Goal: Task Accomplishment & Management: Manage account settings

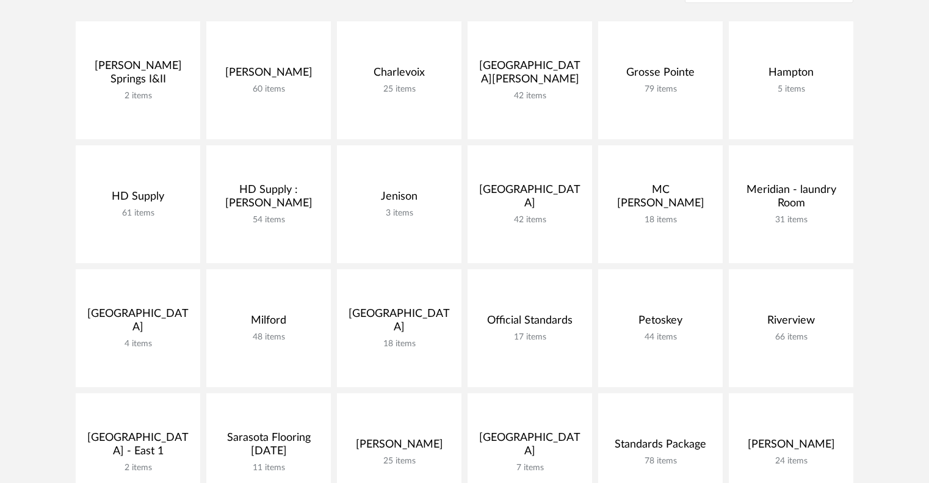
scroll to position [277, 0]
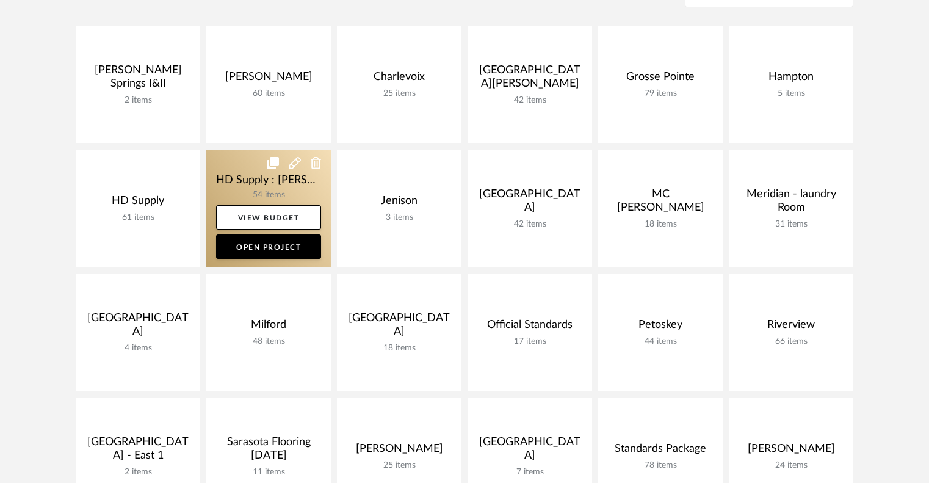
click at [231, 168] on link at bounding box center [268, 208] width 124 height 118
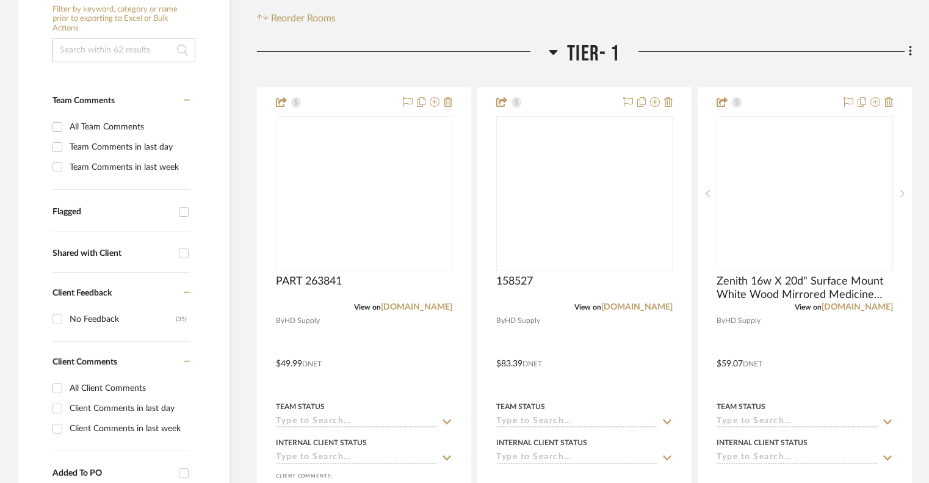
scroll to position [180, 0]
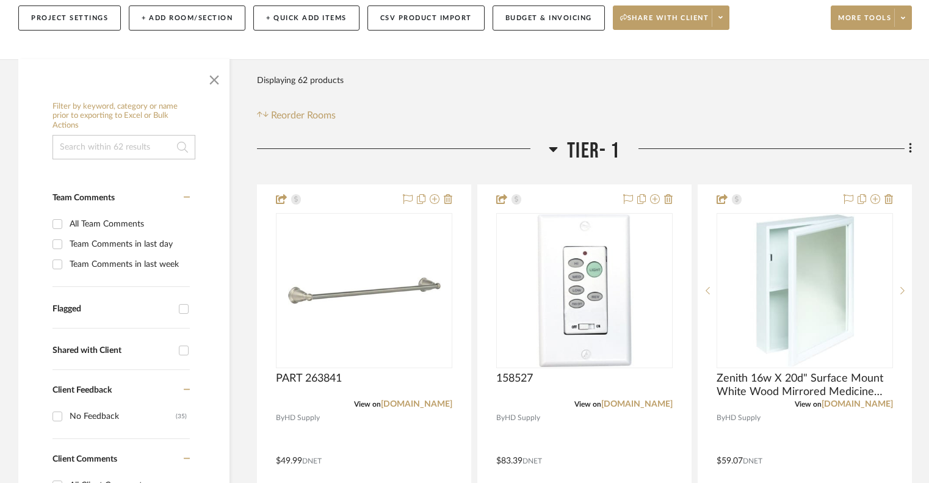
click at [556, 150] on icon at bounding box center [552, 149] width 9 height 15
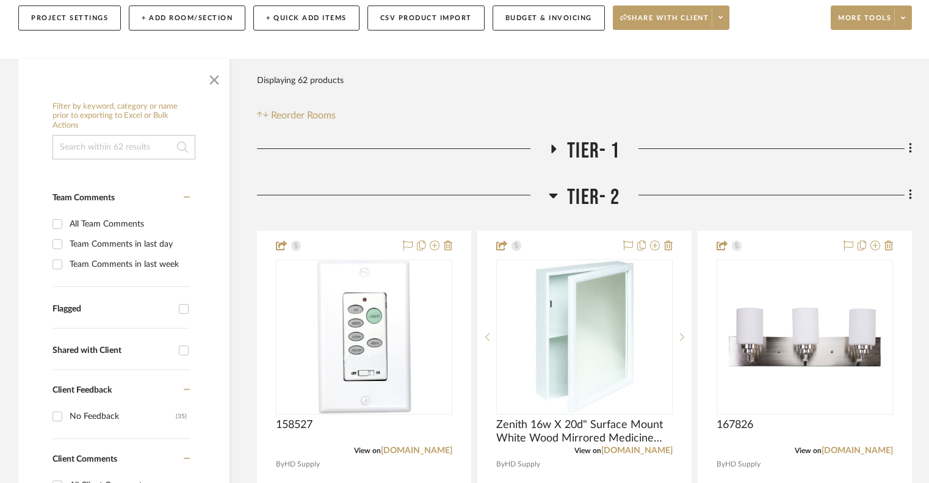
click at [553, 191] on icon at bounding box center [552, 195] width 9 height 15
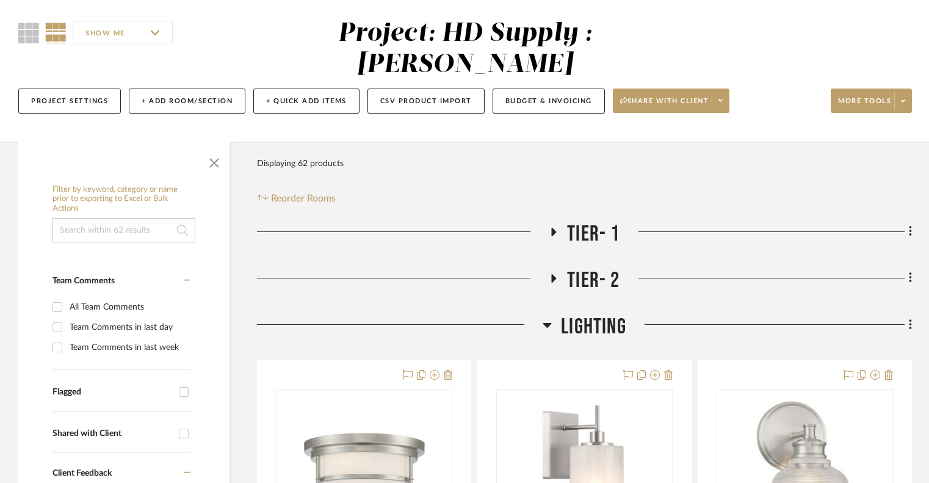
scroll to position [96, 0]
click at [904, 105] on fa-icon at bounding box center [902, 101] width 4 height 7
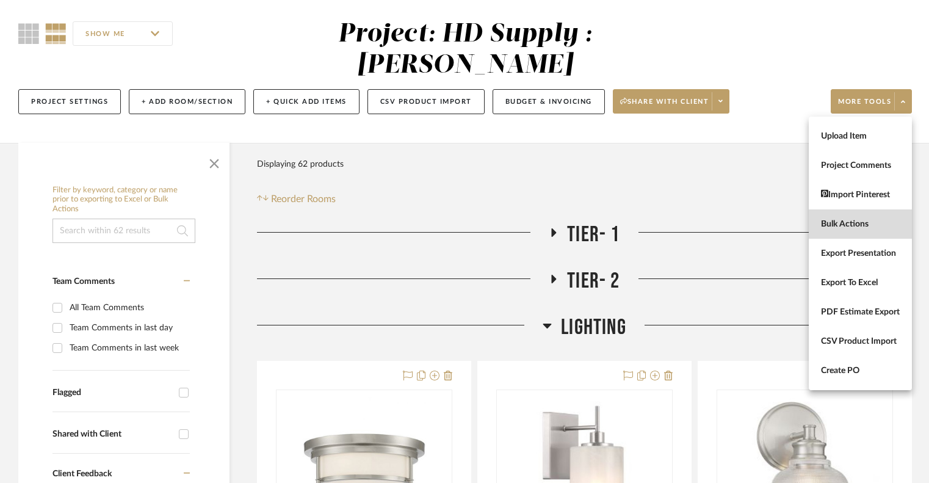
click at [831, 229] on span "Bulk Actions" at bounding box center [860, 224] width 79 height 10
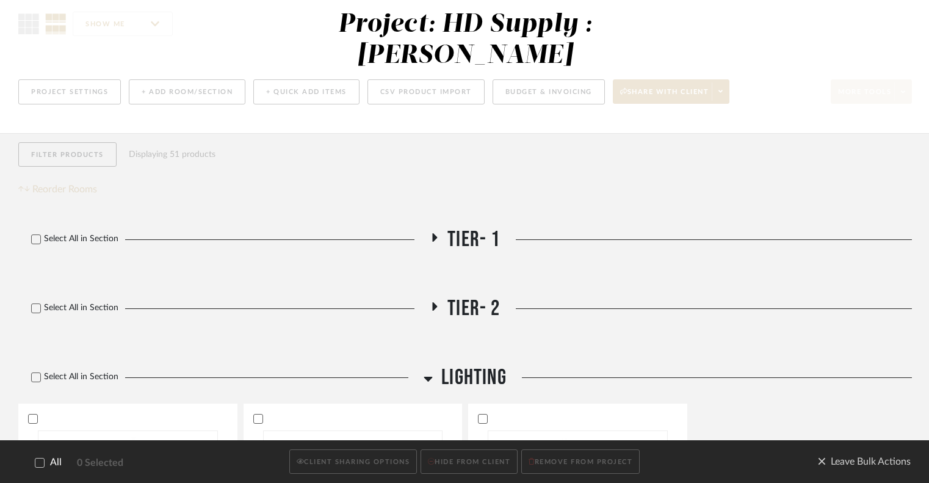
scroll to position [264, 0]
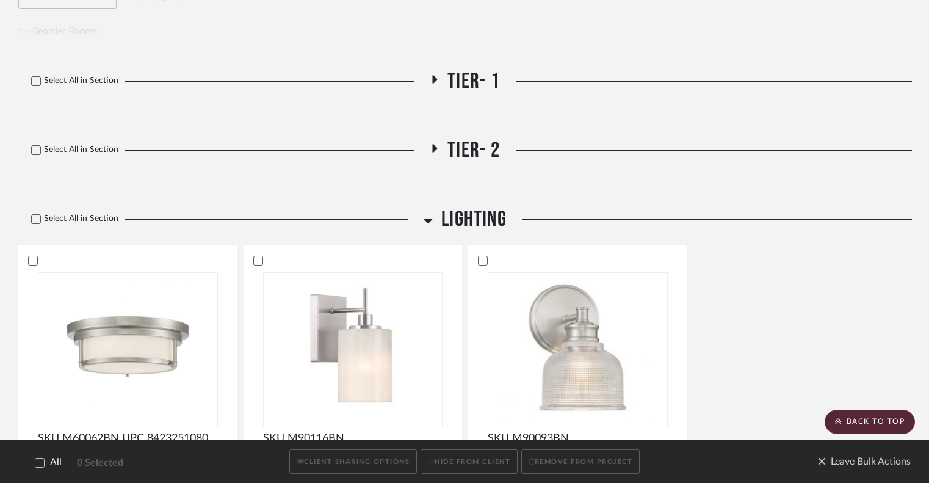
click at [28, 211] on div "Select All in Section" at bounding box center [217, 219] width 399 height 26
click at [35, 222] on icon at bounding box center [36, 219] width 9 height 9
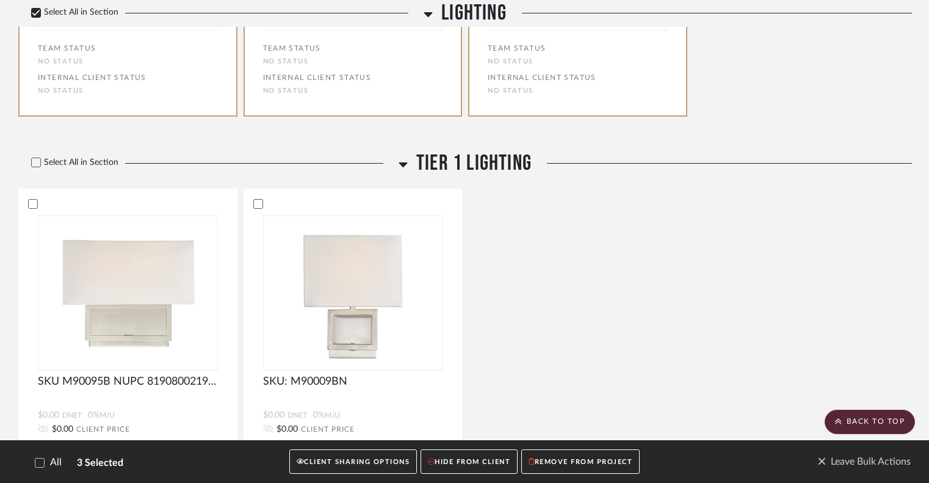
scroll to position [741, 0]
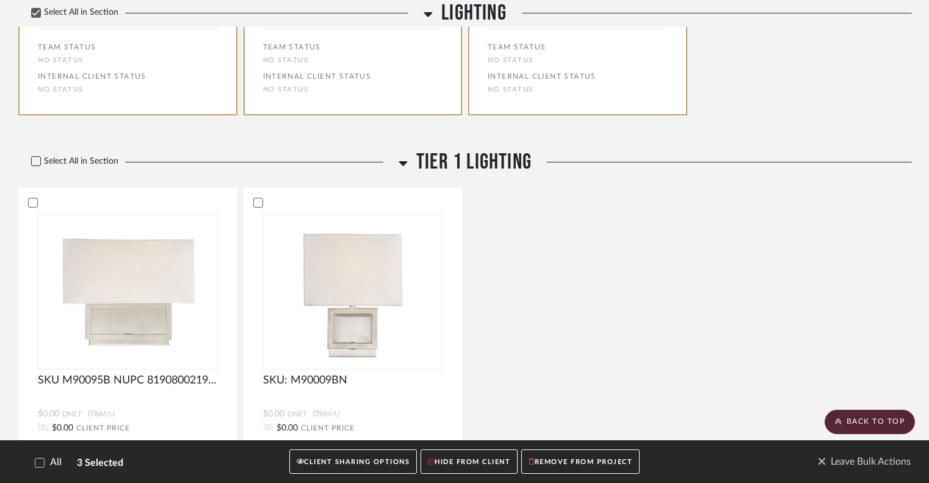
click at [34, 162] on icon at bounding box center [36, 161] width 8 height 6
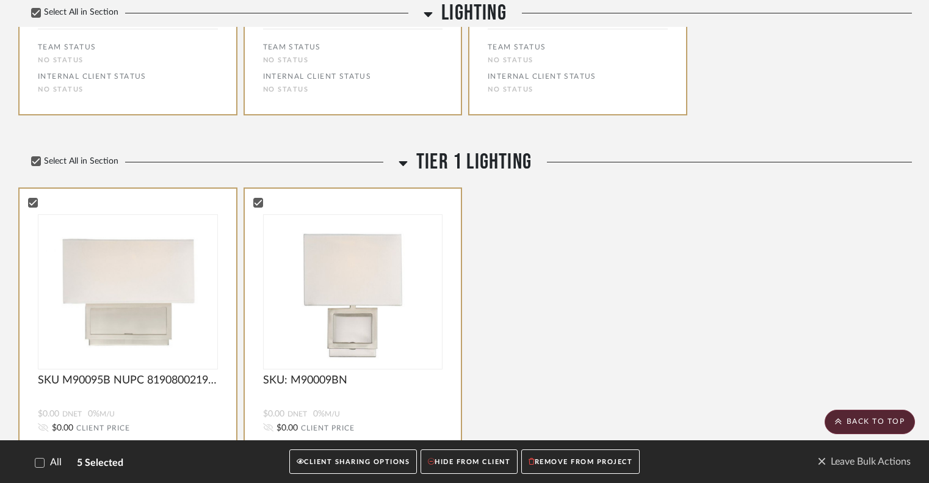
click at [343, 459] on button "CLIENT SHARING OPTIONS" at bounding box center [353, 461] width 128 height 25
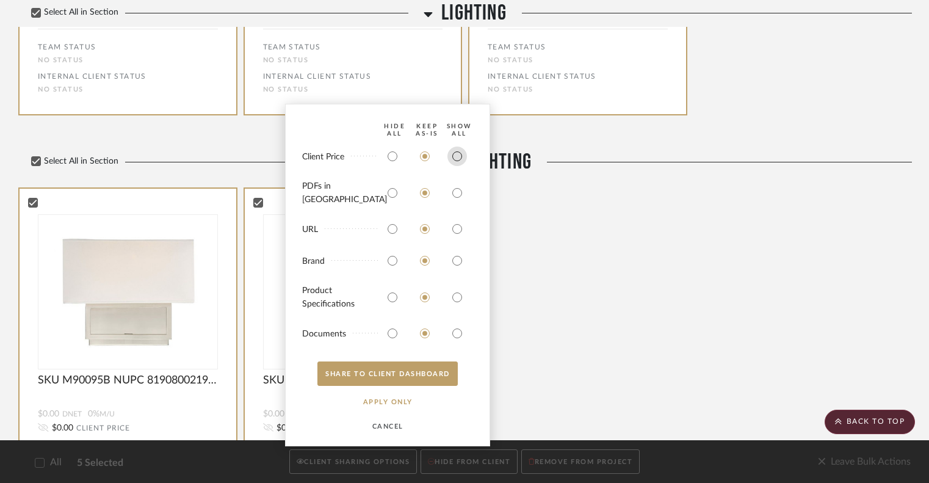
click at [456, 164] on input "radio" at bounding box center [457, 156] width 20 height 20
radio input "true"
click at [454, 198] on input "radio" at bounding box center [457, 193] width 20 height 20
radio input "true"
click at [454, 226] on input "radio" at bounding box center [457, 229] width 20 height 20
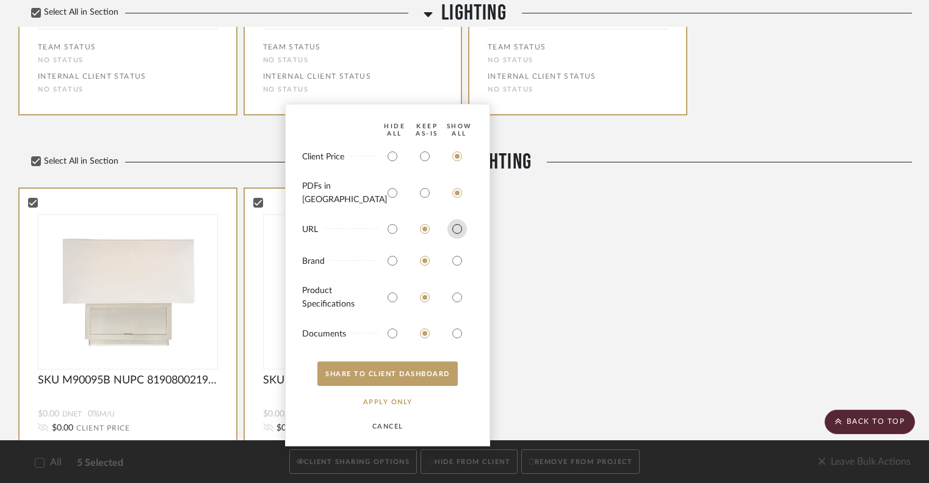
radio input "true"
click at [455, 262] on input "radio" at bounding box center [457, 261] width 20 height 20
radio input "true"
click at [454, 292] on input "radio" at bounding box center [457, 297] width 20 height 20
radio input "true"
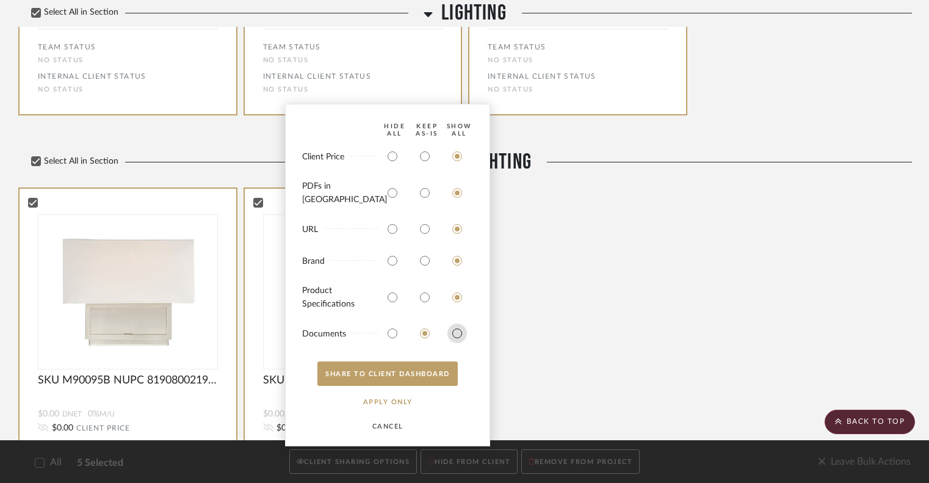
click at [454, 331] on input "radio" at bounding box center [457, 333] width 20 height 20
radio input "true"
click at [409, 375] on button "SHARE TO CLIENT Dashboard" at bounding box center [387, 373] width 140 height 24
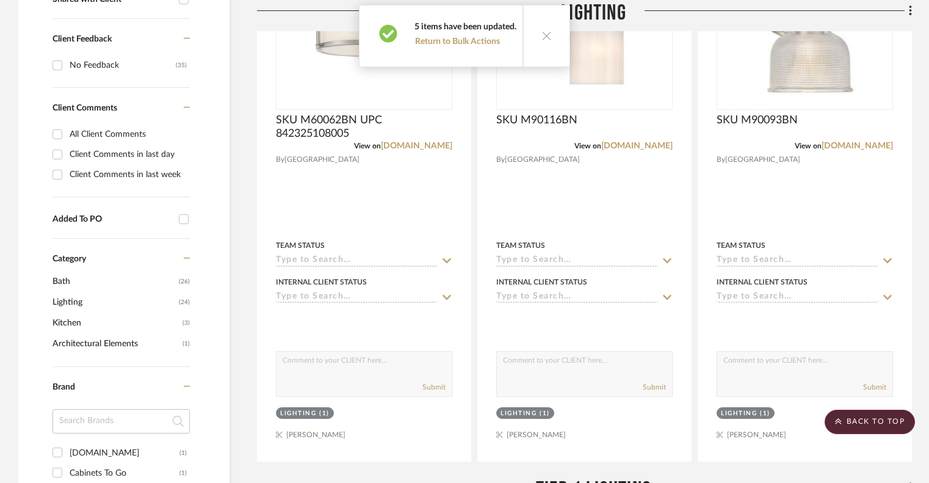
scroll to position [517, 0]
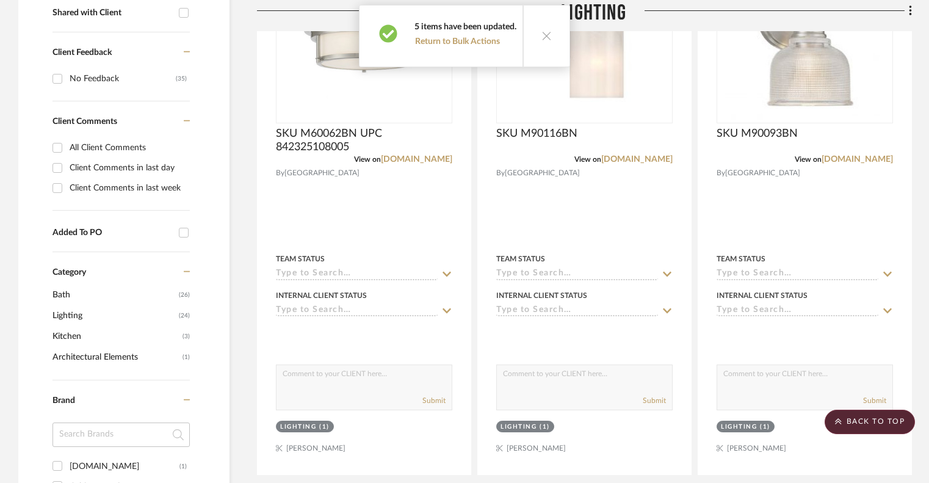
click at [543, 37] on icon at bounding box center [546, 36] width 10 height 10
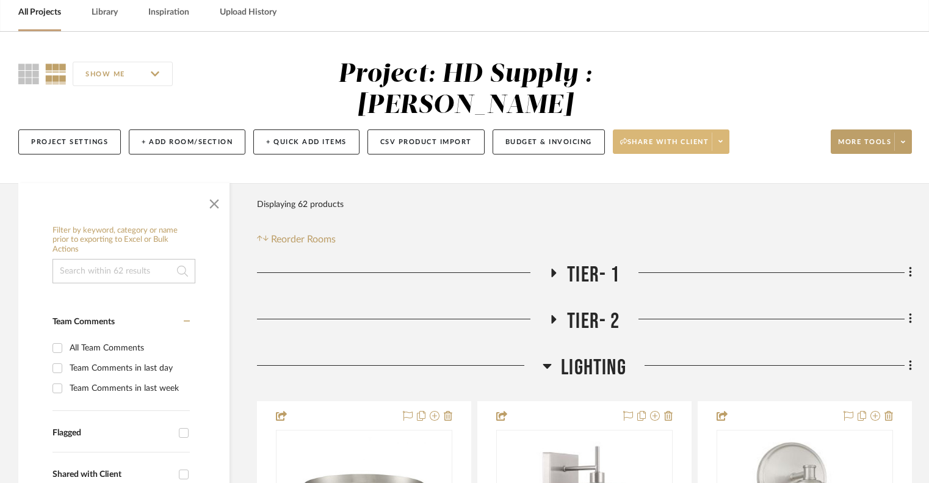
scroll to position [53, 0]
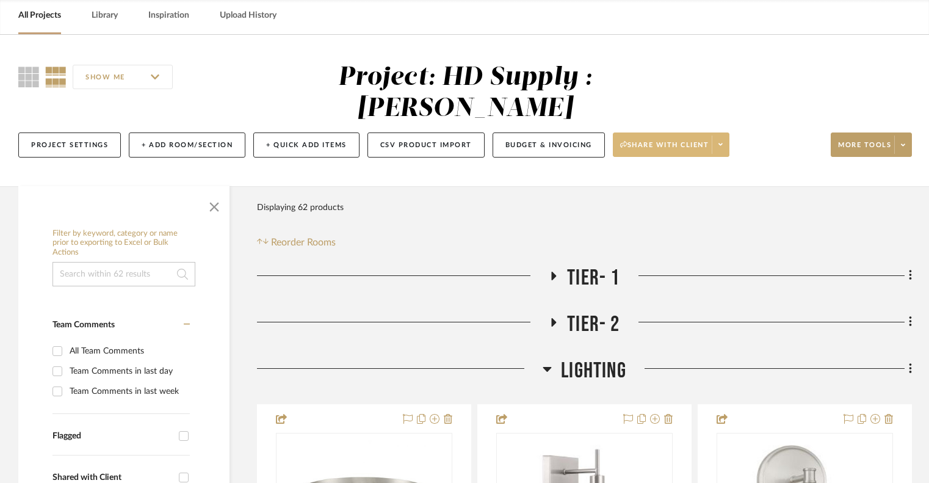
click at [716, 144] on span at bounding box center [719, 144] width 17 height 18
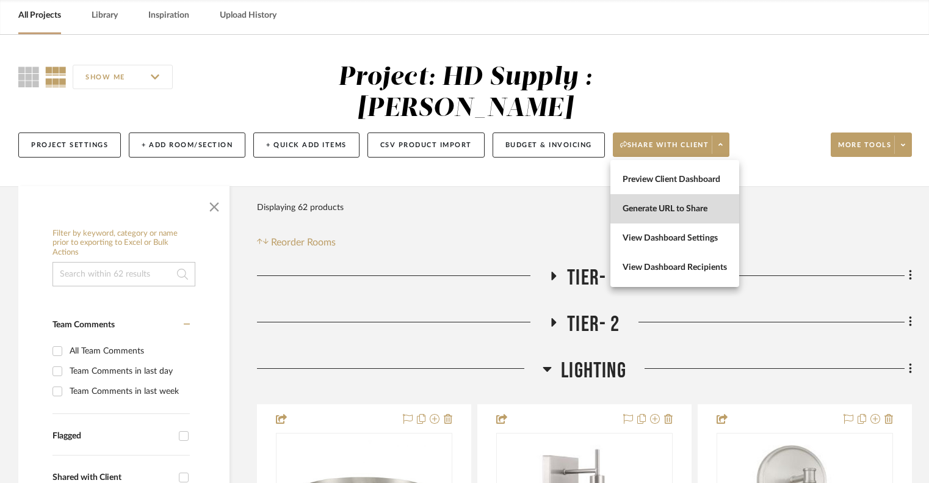
click at [643, 204] on span "Generate URL to Share" at bounding box center [674, 209] width 104 height 10
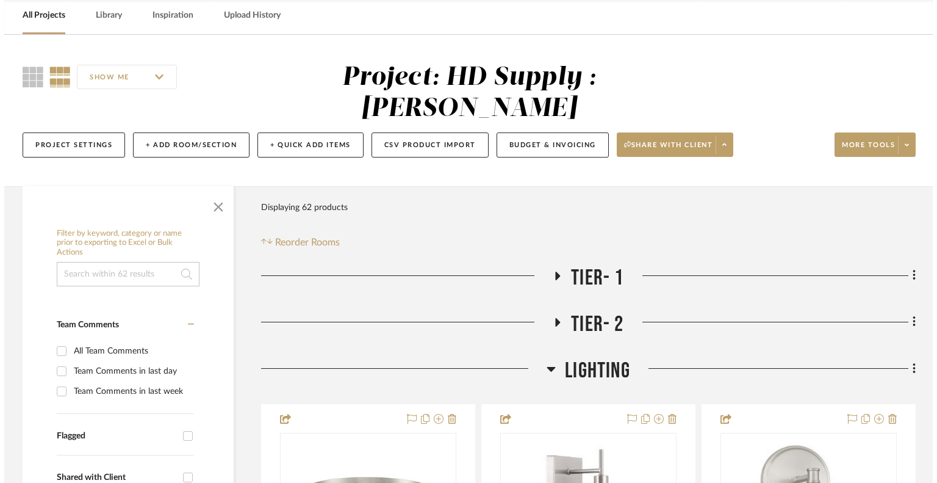
scroll to position [0, 0]
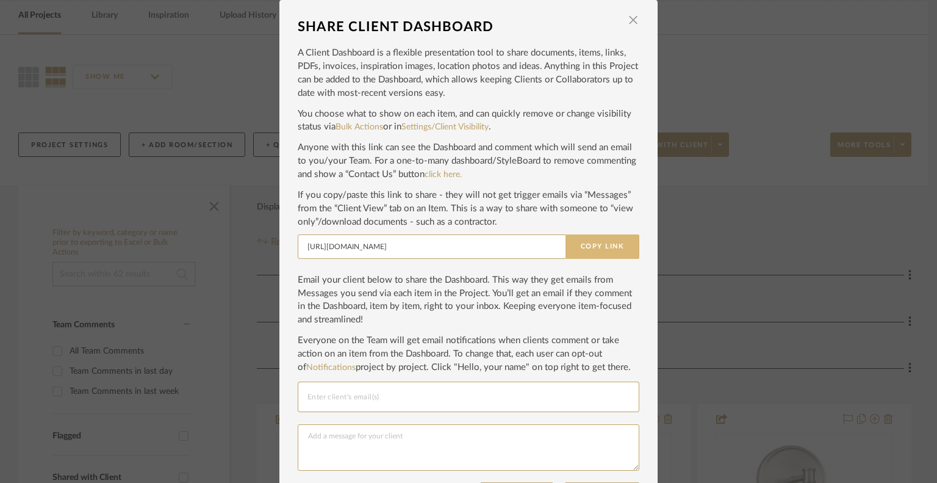
click at [588, 237] on button "Copy Link" at bounding box center [603, 246] width 74 height 24
click at [625, 27] on span "button" at bounding box center [633, 20] width 24 height 24
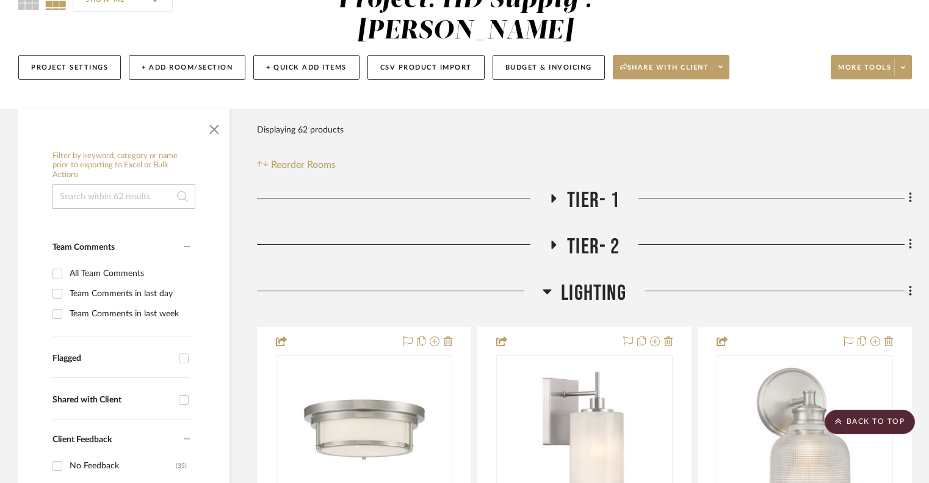
scroll to position [128, 0]
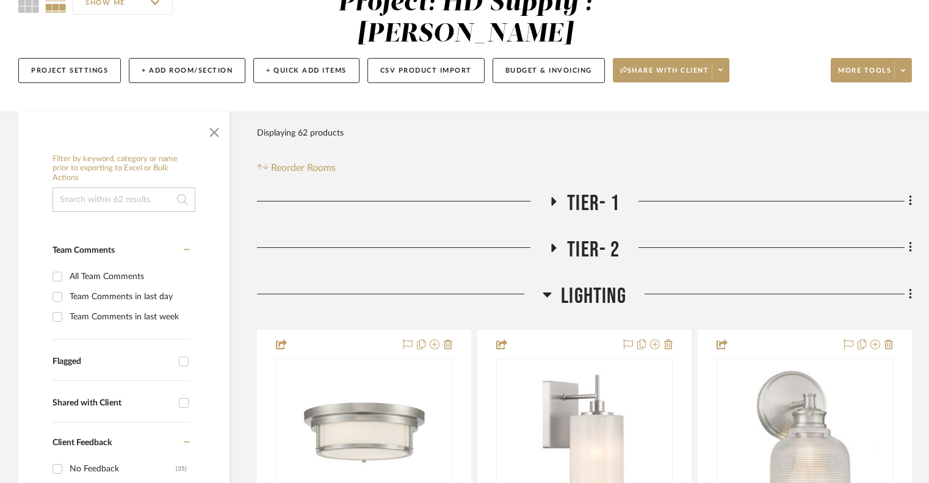
click at [550, 245] on icon at bounding box center [553, 247] width 15 height 9
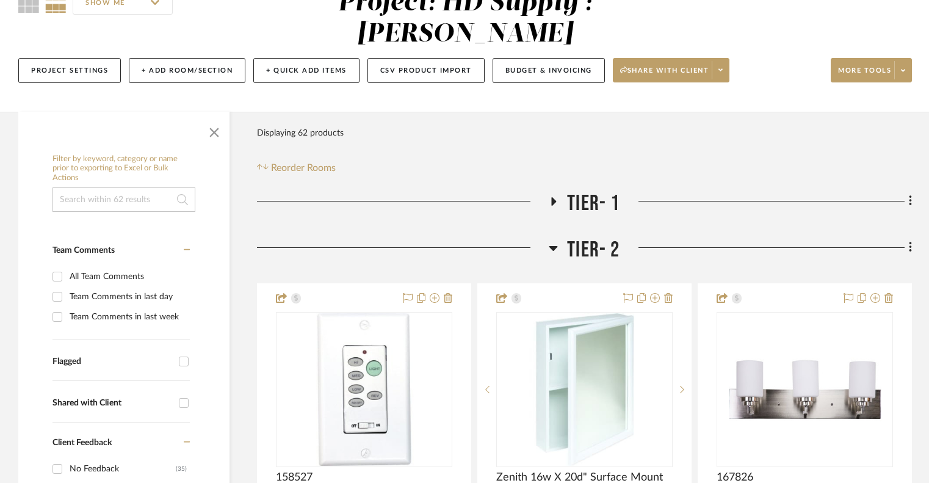
click at [550, 245] on icon at bounding box center [552, 247] width 9 height 15
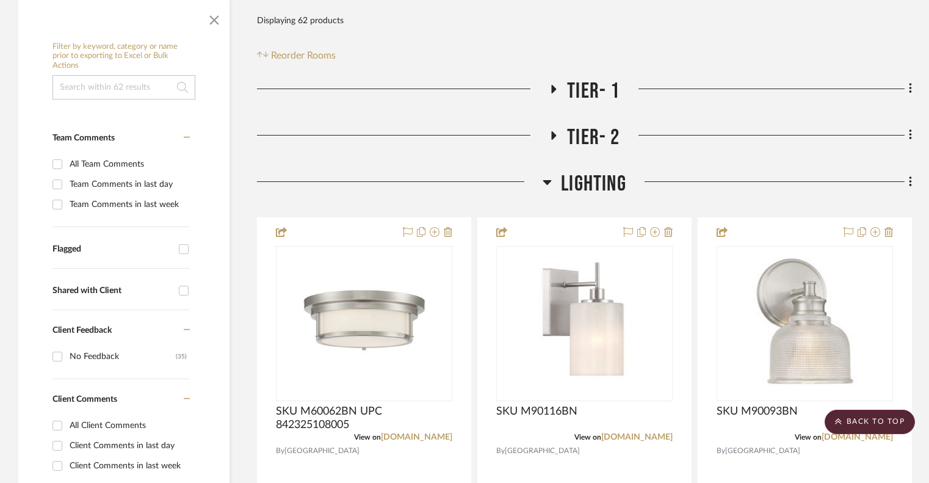
scroll to position [235, 0]
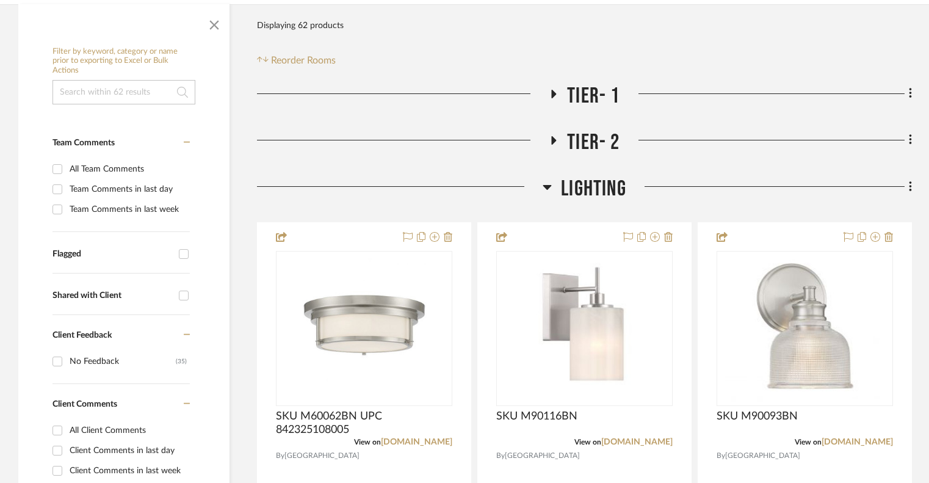
click at [552, 140] on icon at bounding box center [553, 140] width 5 height 9
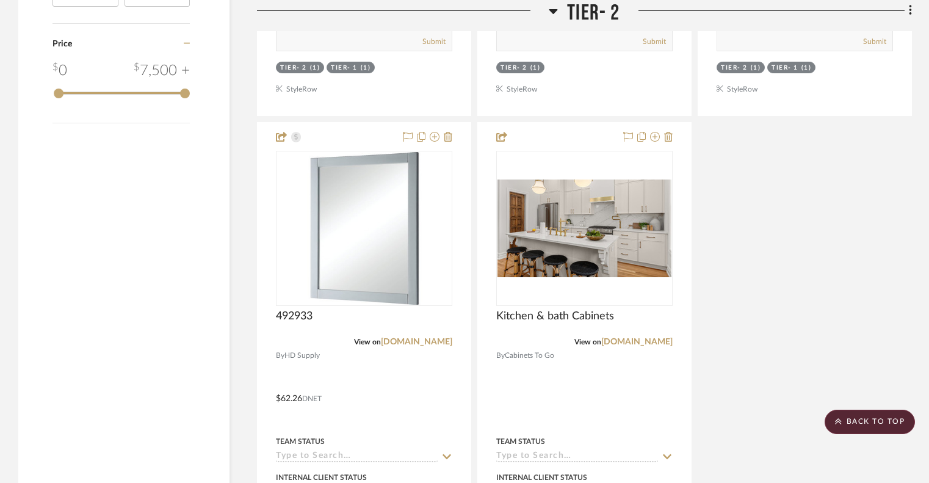
scroll to position [1371, 0]
click at [555, 14] on icon at bounding box center [552, 11] width 9 height 15
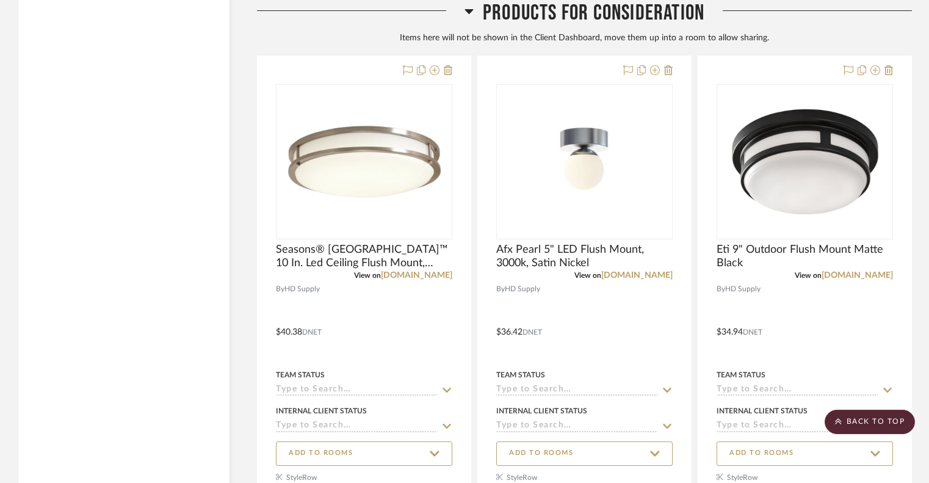
scroll to position [2214, 0]
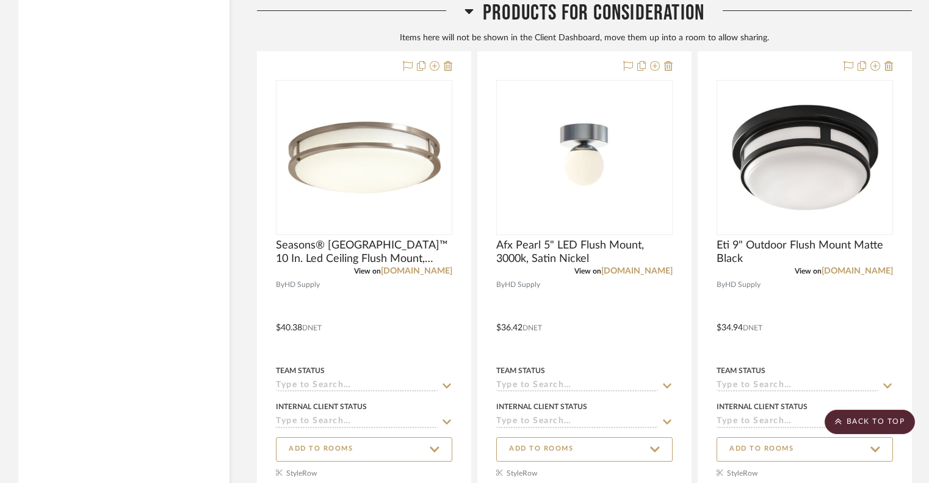
click at [547, 289] on div at bounding box center [584, 275] width 213 height 447
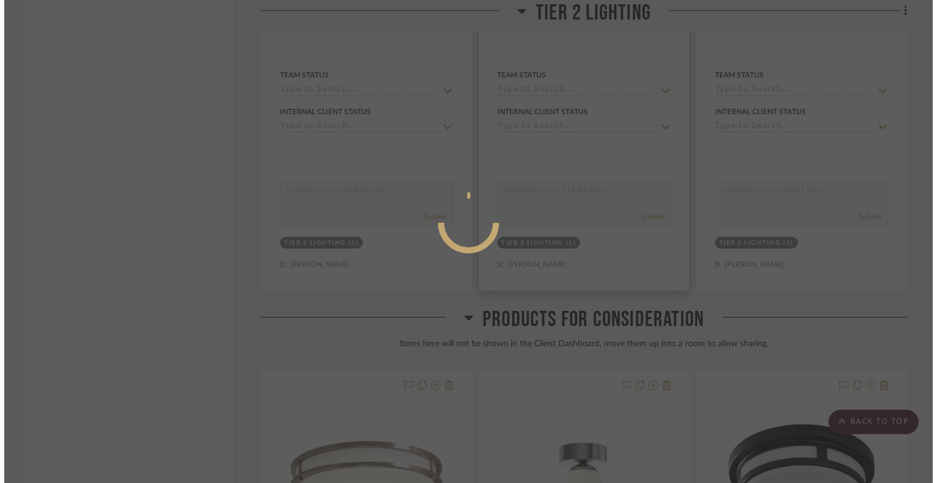
scroll to position [0, 0]
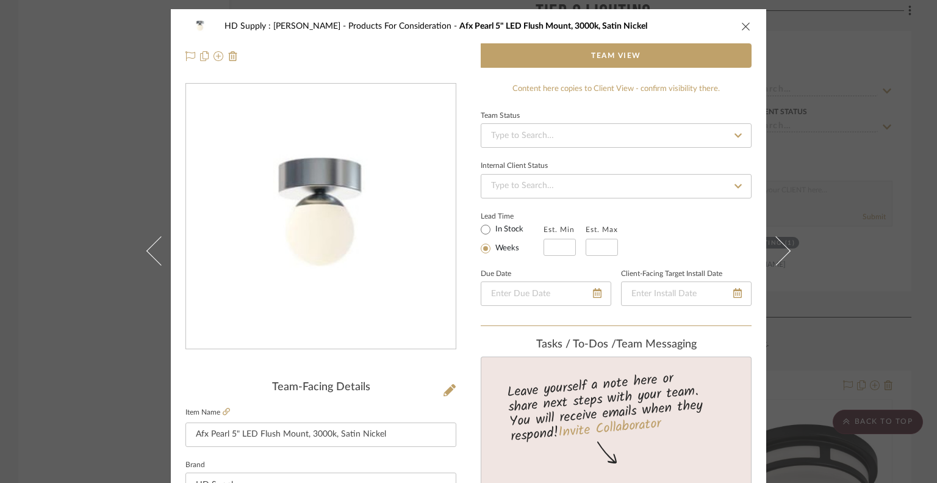
click at [741, 28] on icon "close" at bounding box center [746, 26] width 10 height 10
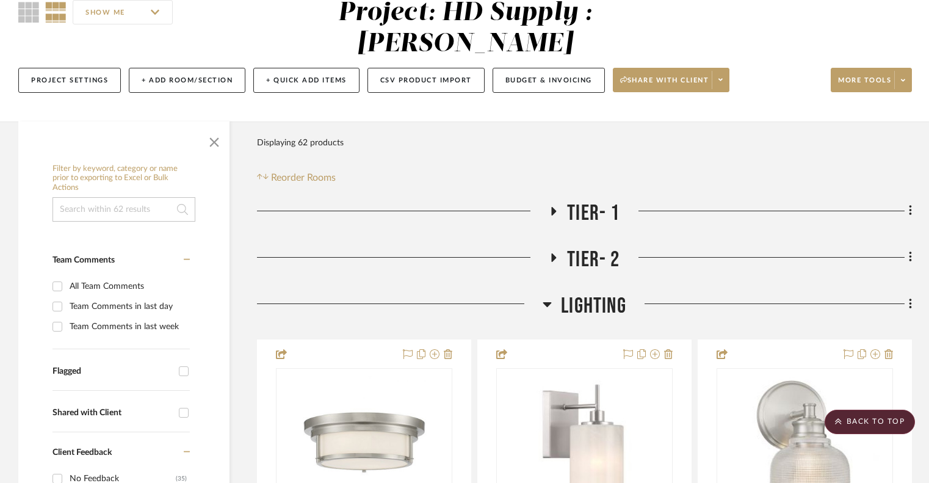
scroll to position [111, 0]
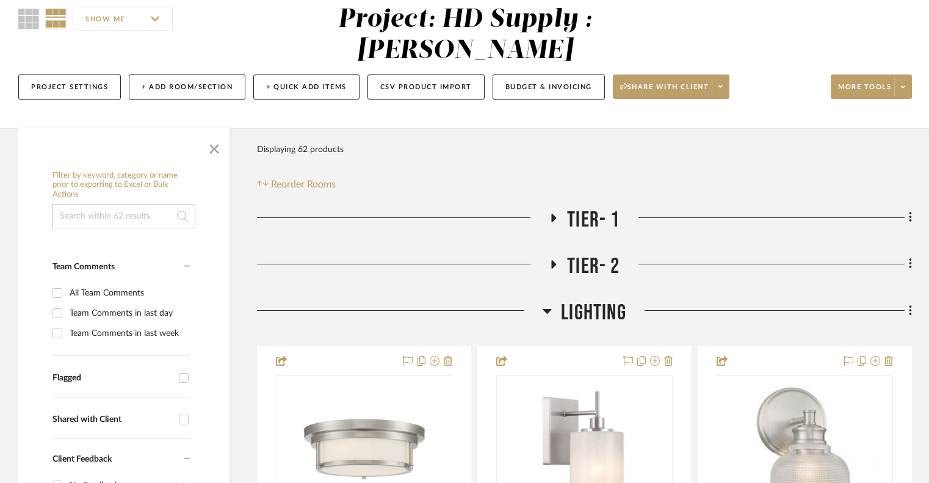
click at [553, 221] on icon at bounding box center [553, 217] width 15 height 9
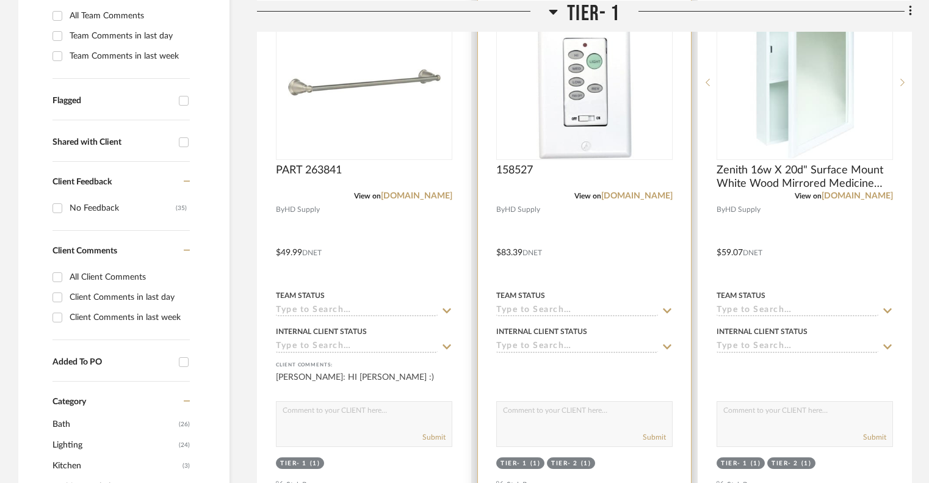
scroll to position [398, 0]
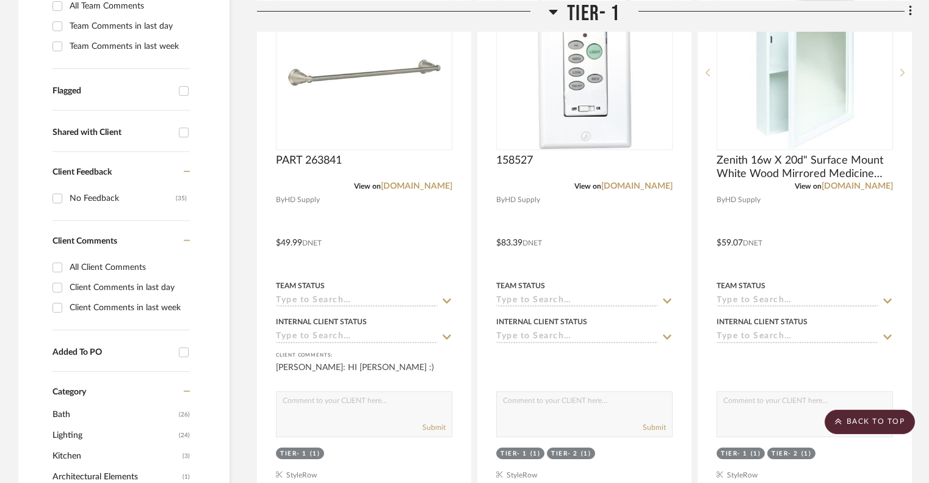
click at [561, 13] on h3 "Tier- 1" at bounding box center [583, 13] width 71 height 26
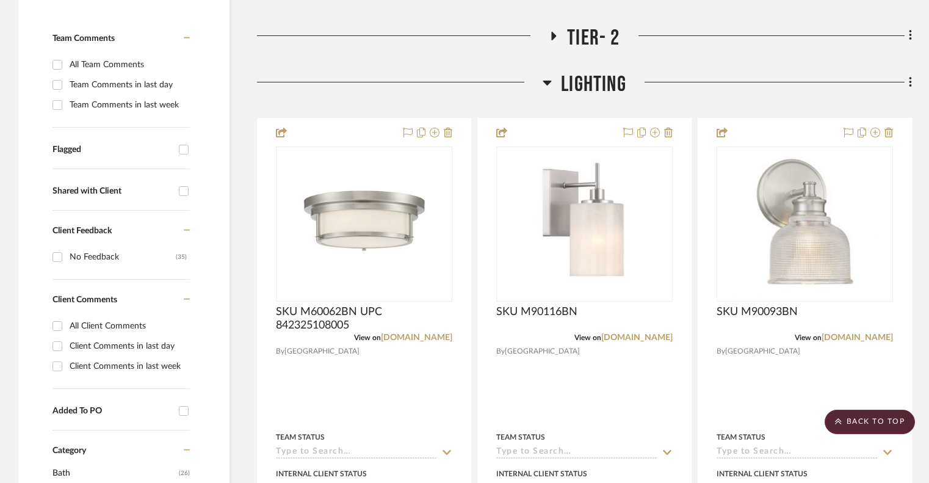
scroll to position [339, 0]
click at [550, 83] on icon at bounding box center [546, 83] width 9 height 15
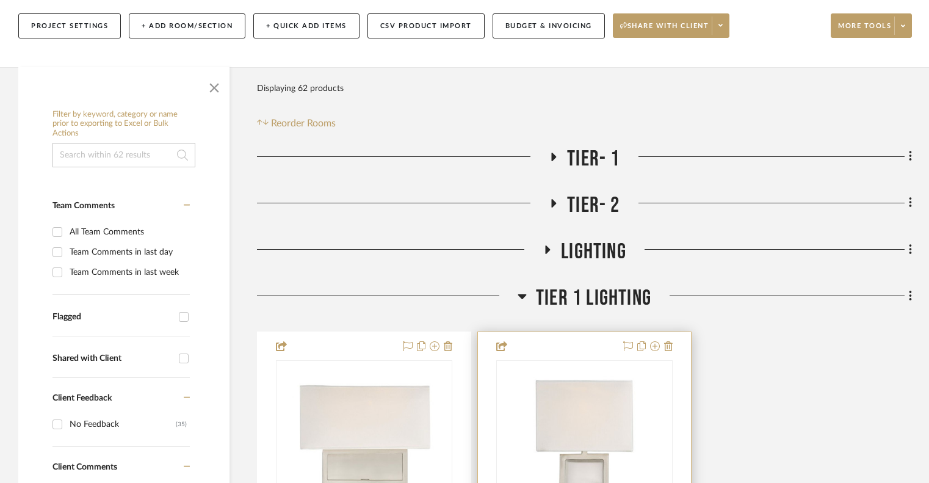
scroll to position [171, 0]
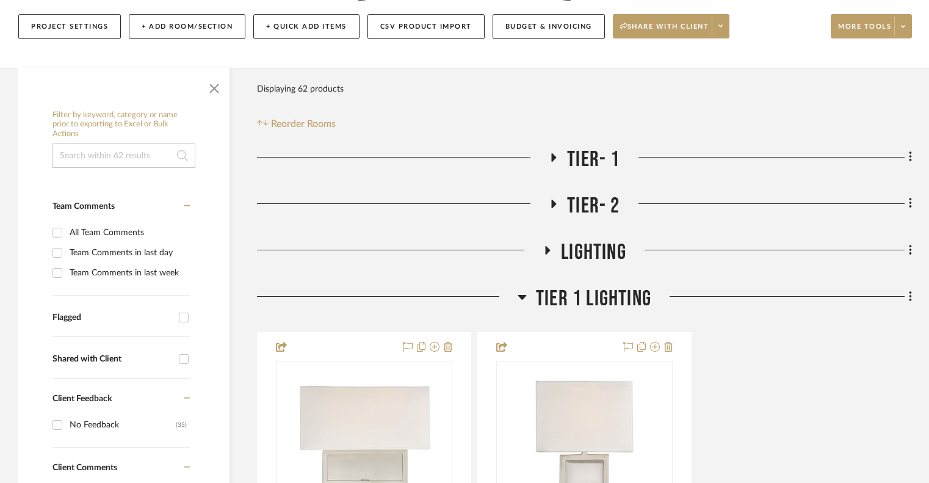
click at [554, 158] on icon at bounding box center [553, 157] width 5 height 9
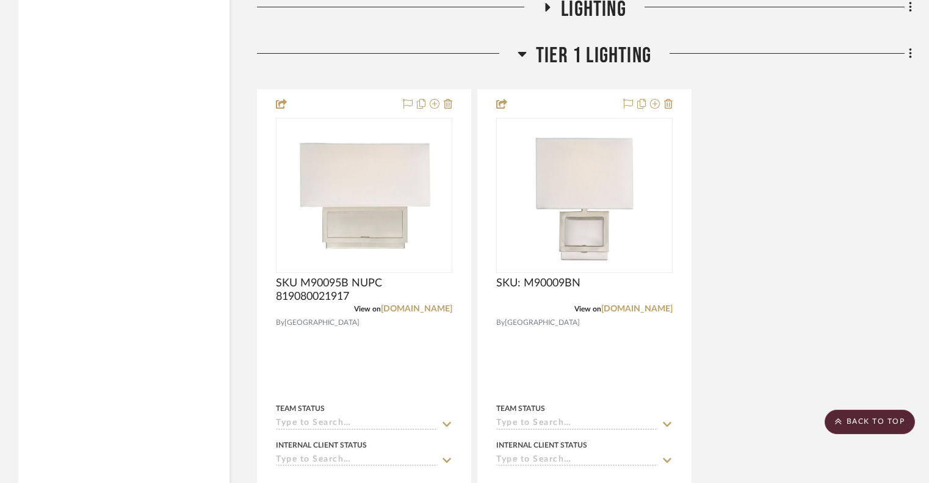
scroll to position [2094, 0]
click at [517, 52] on icon at bounding box center [521, 55] width 9 height 15
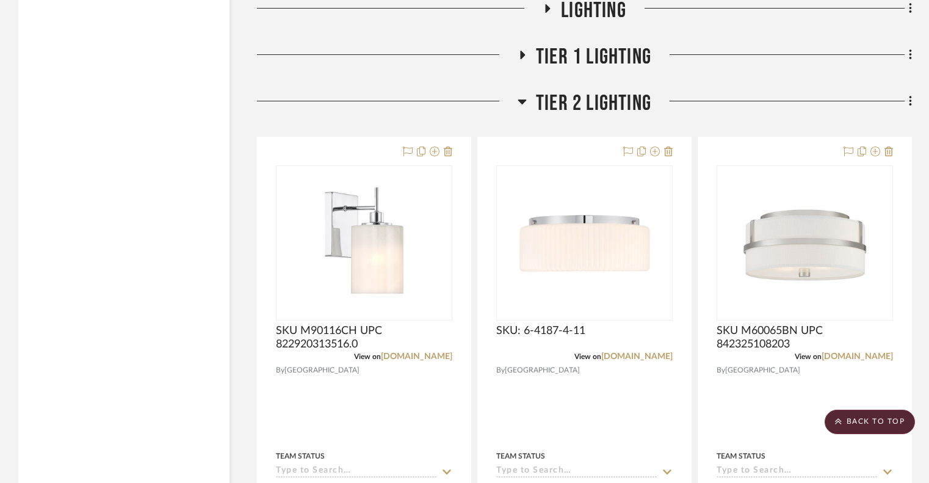
click at [522, 103] on icon at bounding box center [522, 101] width 9 height 5
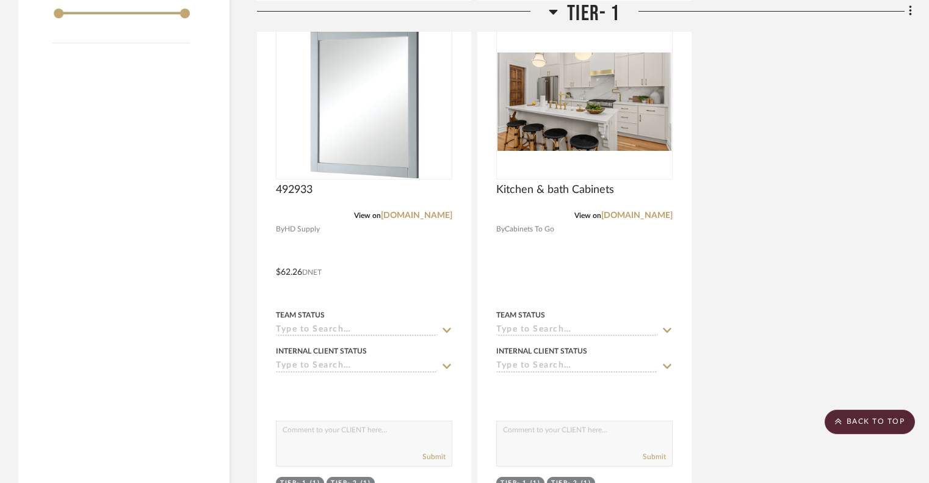
scroll to position [1452, 0]
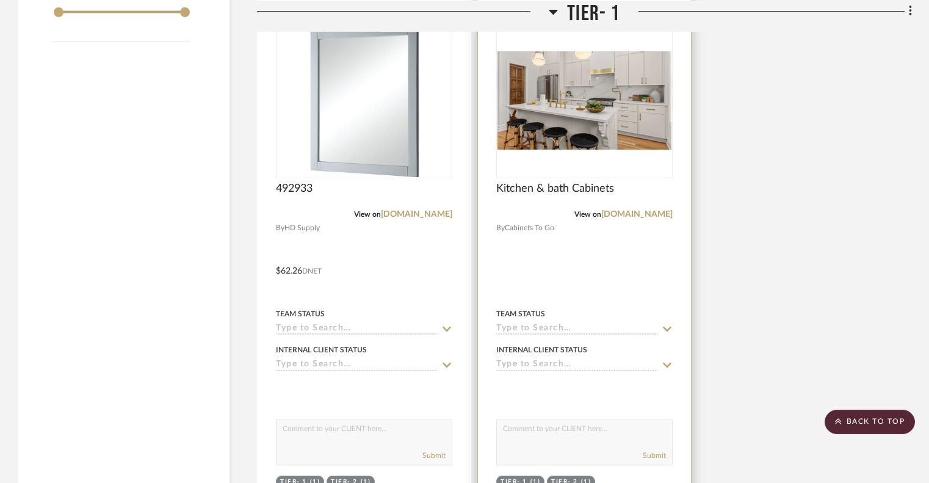
click at [575, 123] on img "0" at bounding box center [584, 100] width 174 height 98
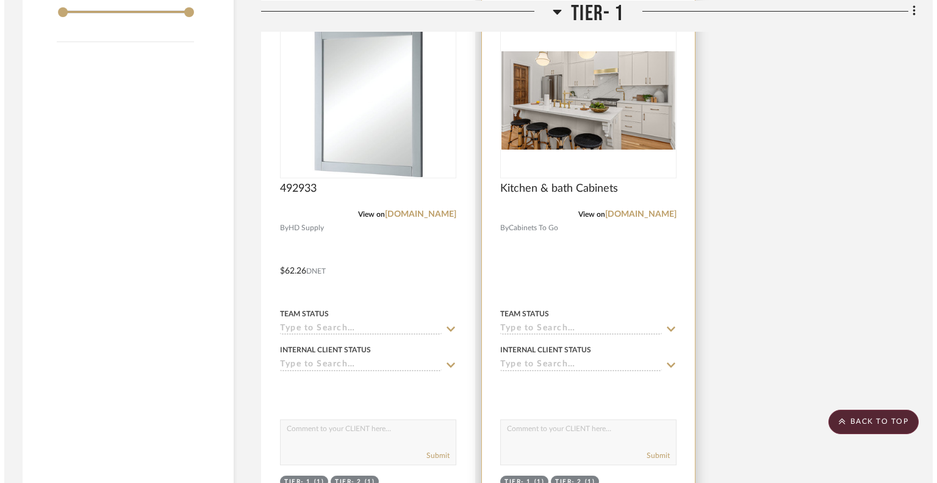
scroll to position [0, 0]
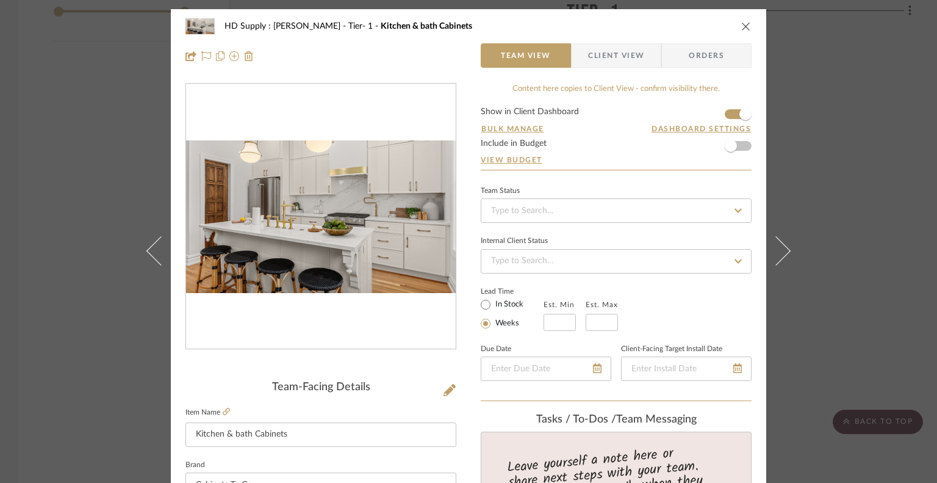
click at [741, 26] on icon "close" at bounding box center [746, 26] width 10 height 10
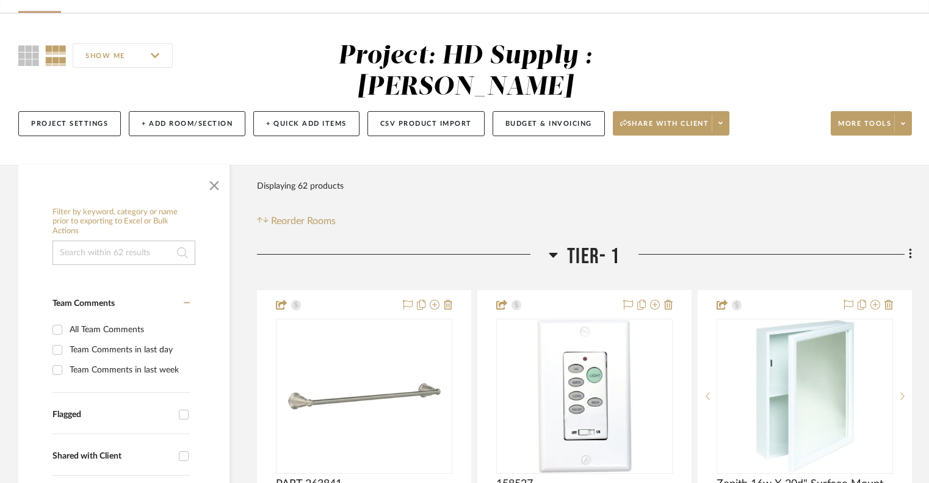
scroll to position [74, 0]
click at [551, 257] on icon at bounding box center [552, 255] width 9 height 15
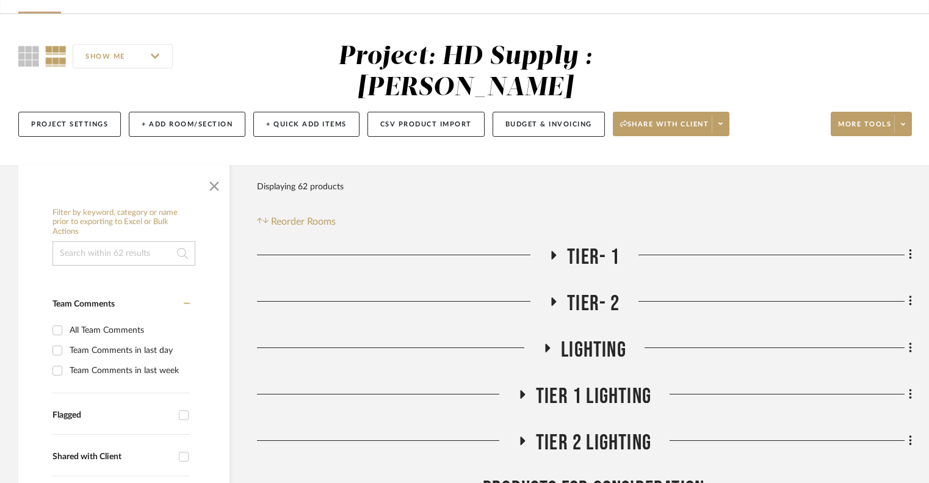
click at [553, 301] on icon at bounding box center [553, 301] width 5 height 9
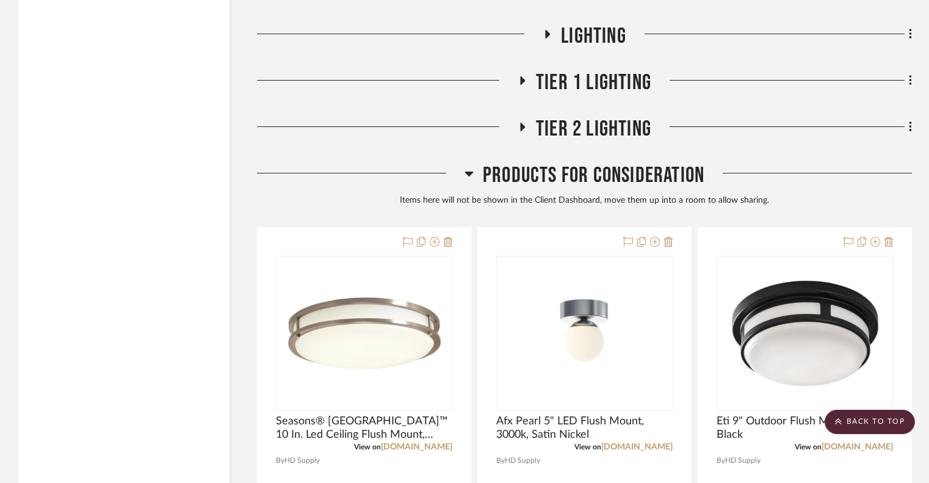
scroll to position [2085, 0]
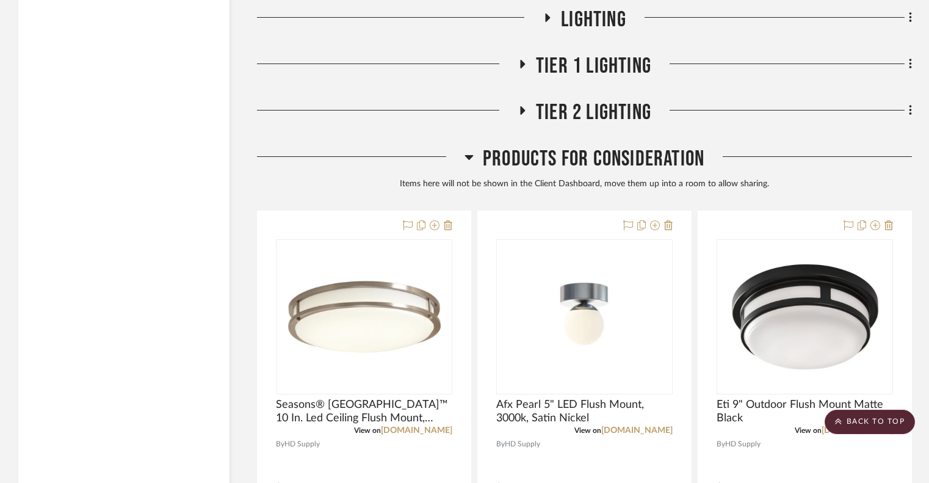
click at [467, 154] on icon at bounding box center [468, 156] width 9 height 15
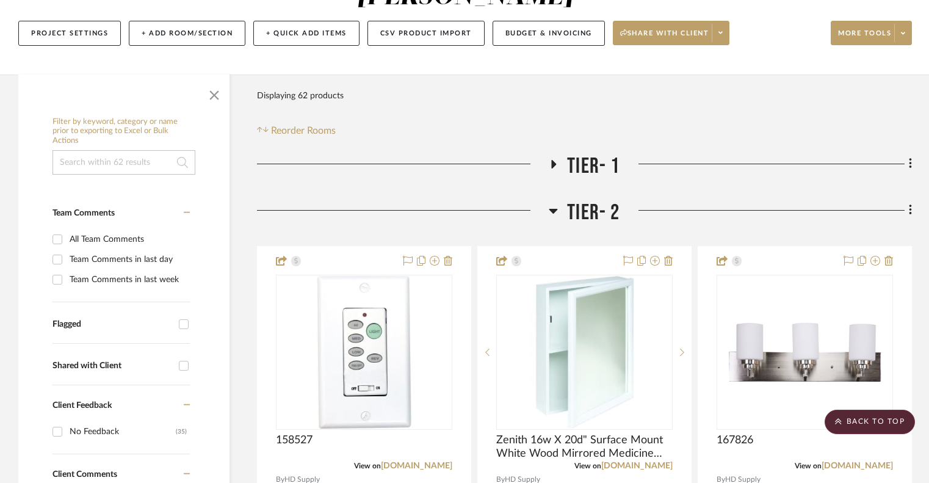
scroll to position [0, 0]
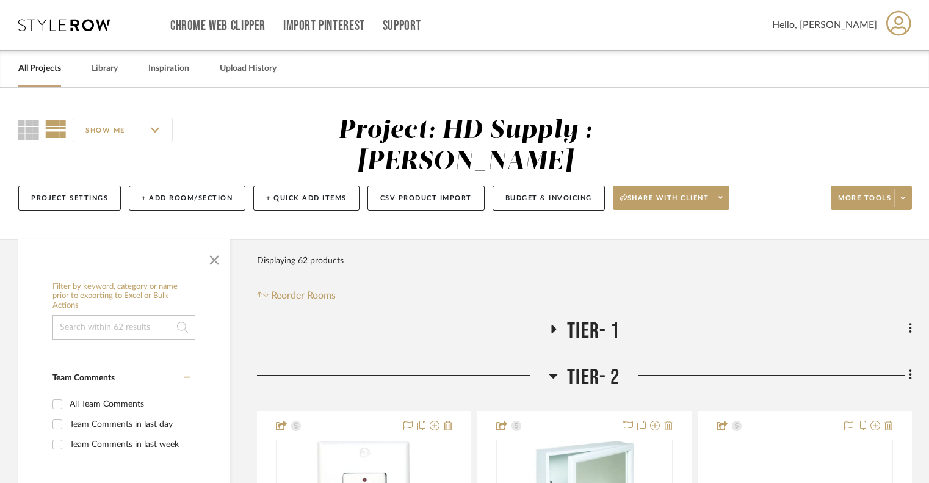
click at [553, 375] on icon at bounding box center [553, 375] width 9 height 5
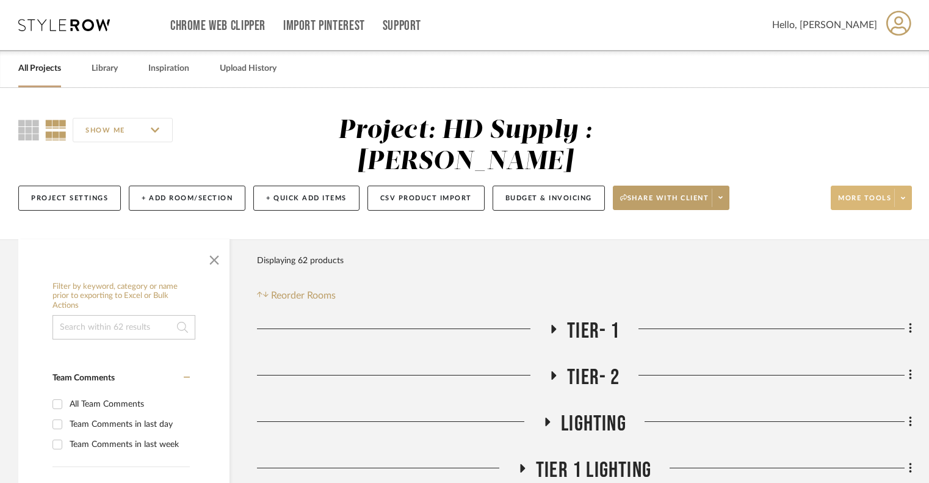
click at [902, 201] on fa-icon at bounding box center [902, 198] width 4 height 7
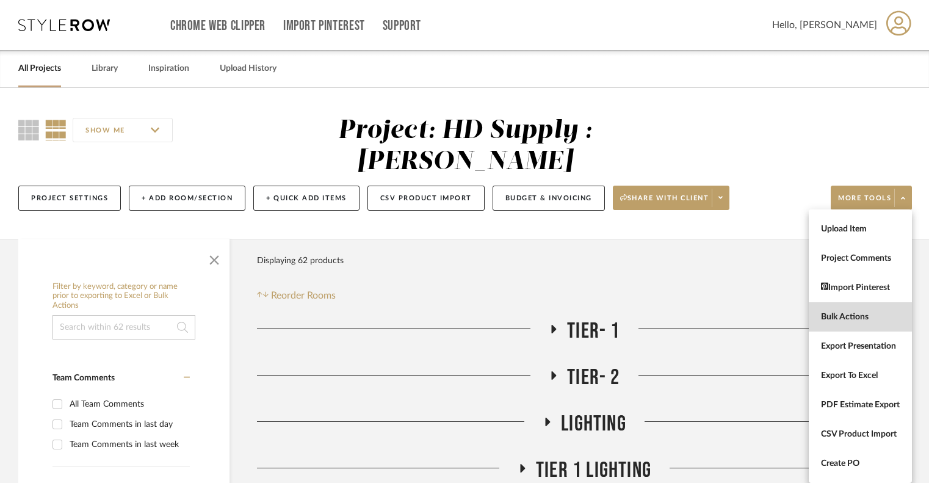
click at [834, 312] on span "Bulk Actions" at bounding box center [860, 317] width 79 height 10
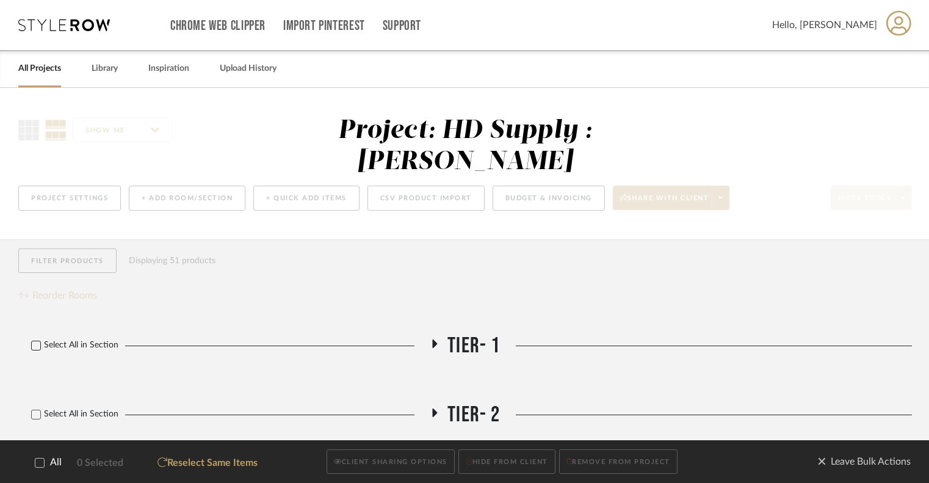
click at [32, 344] on icon at bounding box center [36, 345] width 9 height 9
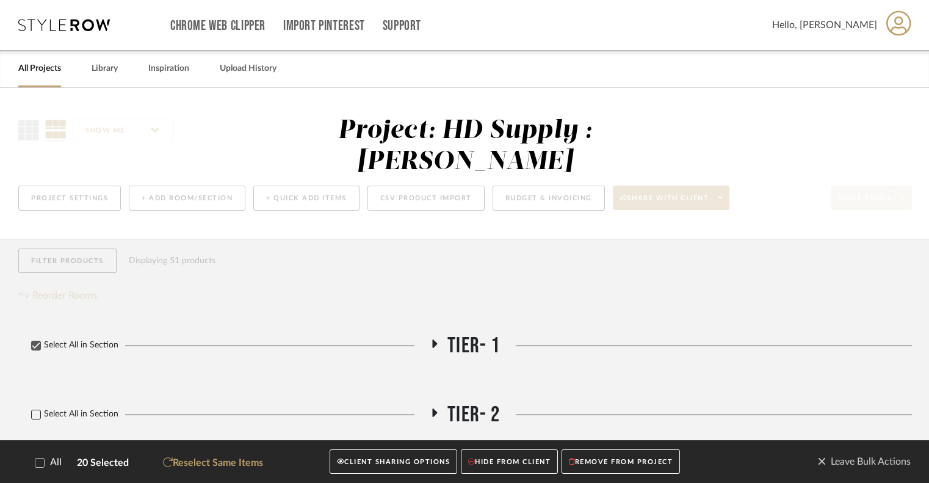
click at [35, 411] on icon at bounding box center [36, 414] width 9 height 9
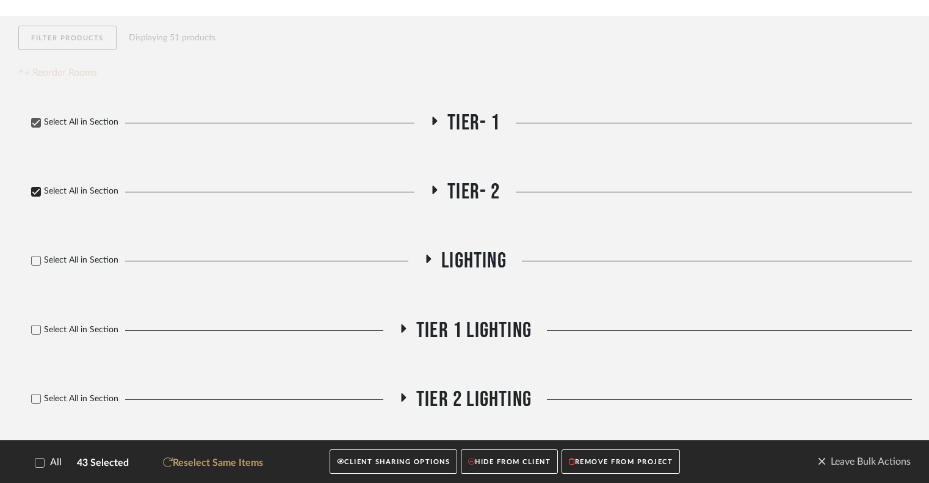
scroll to position [232, 0]
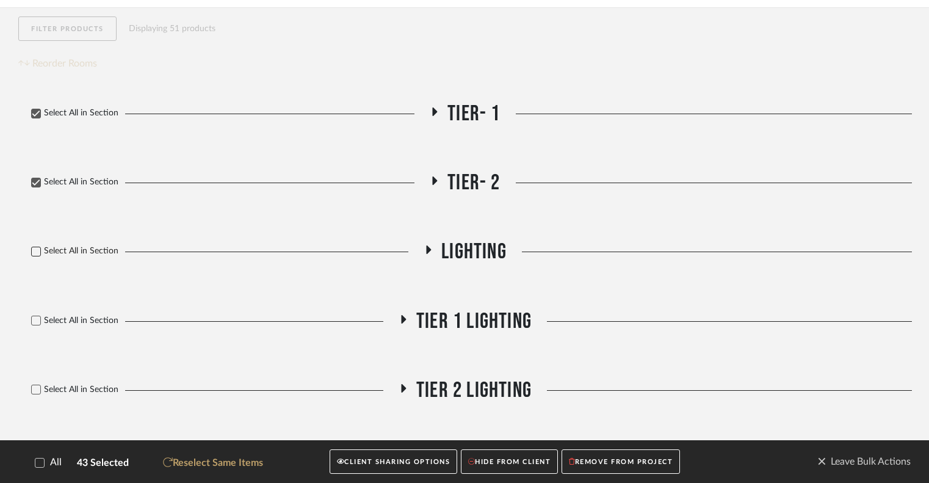
click at [37, 249] on icon at bounding box center [36, 251] width 9 height 9
click at [36, 322] on icon at bounding box center [36, 320] width 8 height 6
click at [33, 389] on icon at bounding box center [36, 389] width 9 height 9
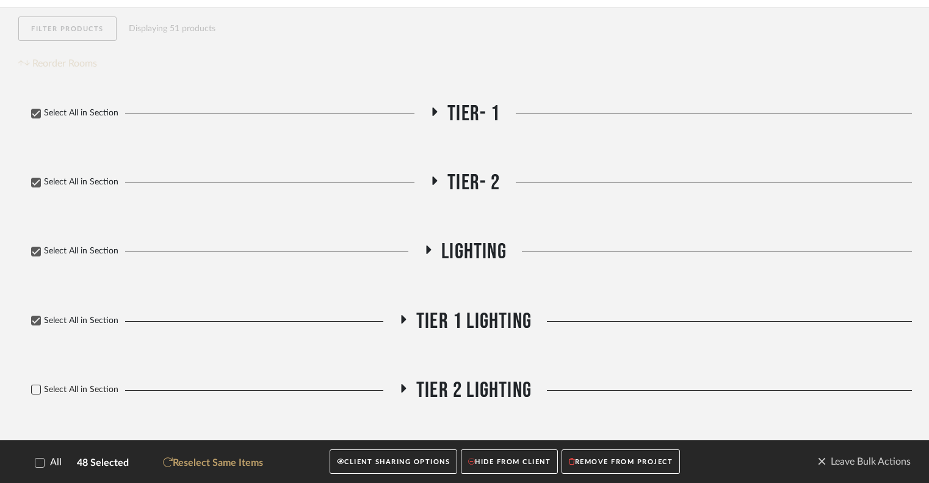
click at [397, 459] on button "CLIENT SHARING OPTIONS" at bounding box center [393, 461] width 128 height 25
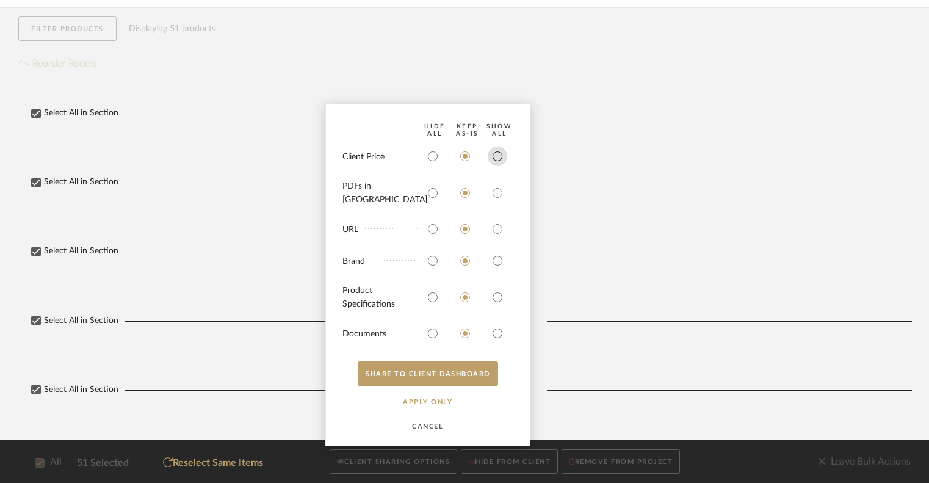
click at [497, 161] on input "radio" at bounding box center [497, 156] width 20 height 20
radio input "true"
click at [495, 186] on bulk-actions-sharing "HIDE All Keep AS-IS SHOW ALL Client Price PDFs in Carousel URL Brand Product Sp…" at bounding box center [427, 275] width 205 height 342
click at [495, 199] on input "radio" at bounding box center [497, 193] width 20 height 20
radio input "true"
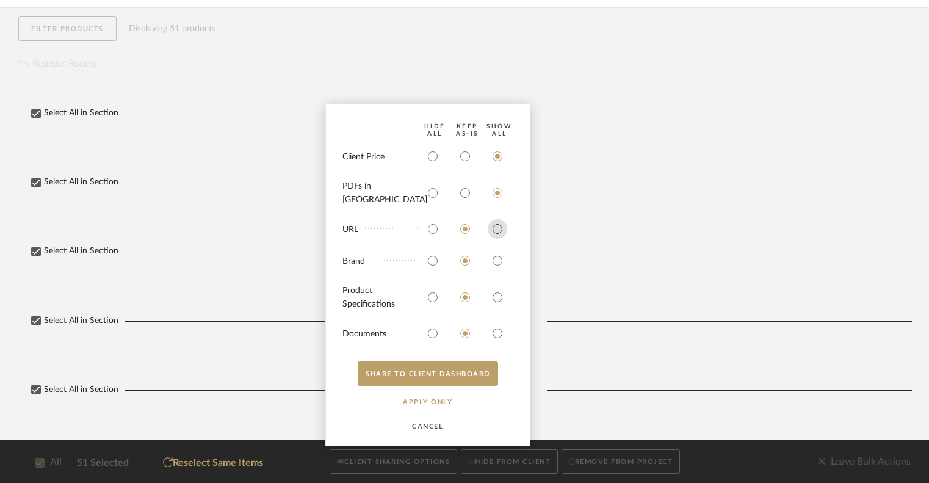
click at [496, 223] on input "radio" at bounding box center [497, 229] width 20 height 20
radio input "true"
click at [498, 258] on input "radio" at bounding box center [497, 261] width 20 height 20
radio input "true"
click at [497, 296] on input "radio" at bounding box center [497, 297] width 20 height 20
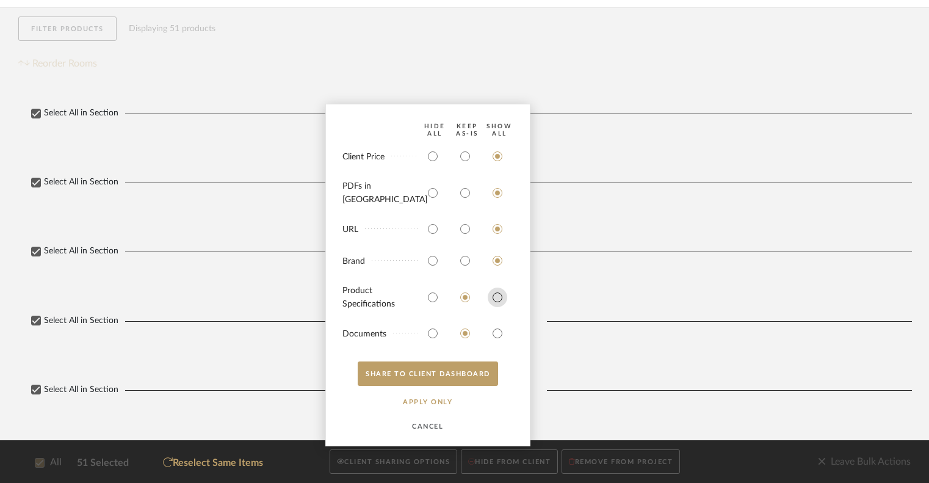
radio input "true"
click at [497, 332] on input "radio" at bounding box center [497, 333] width 20 height 20
radio input "true"
click at [453, 379] on button "SHARE TO CLIENT Dashboard" at bounding box center [427, 373] width 140 height 24
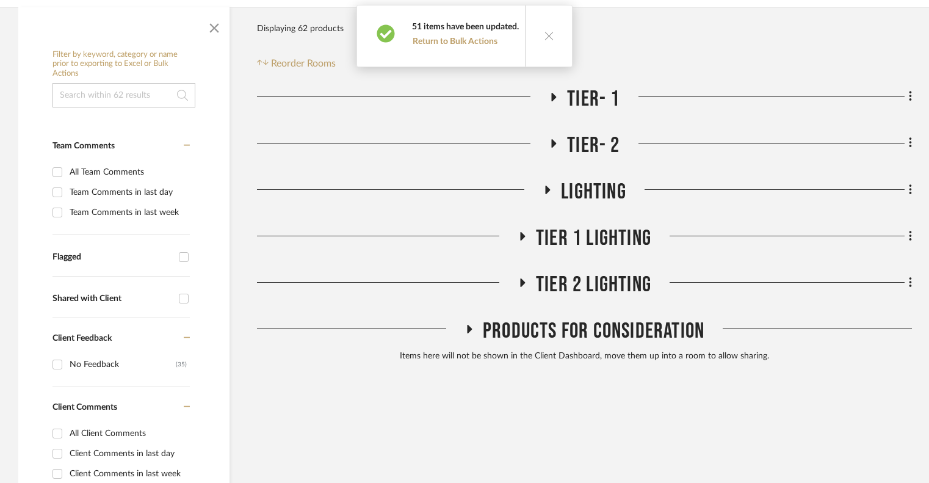
click at [544, 34] on icon at bounding box center [549, 36] width 10 height 10
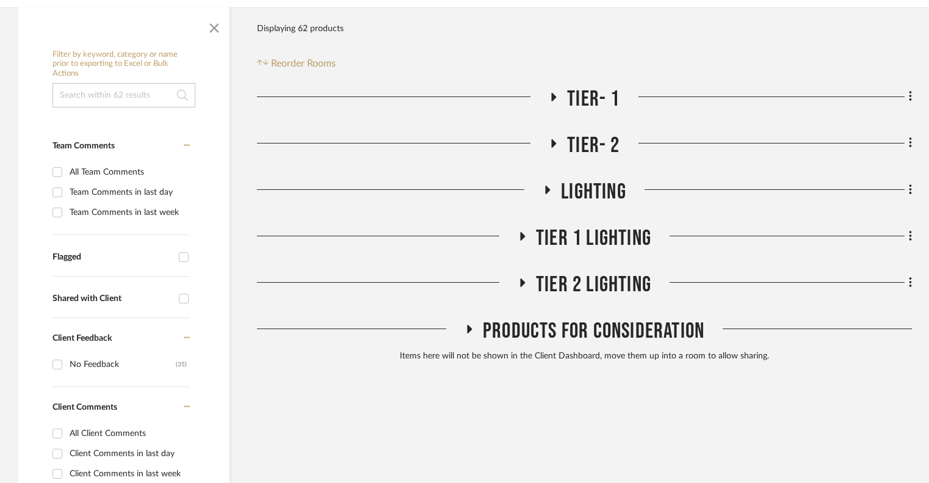
click at [549, 97] on icon at bounding box center [553, 96] width 15 height 9
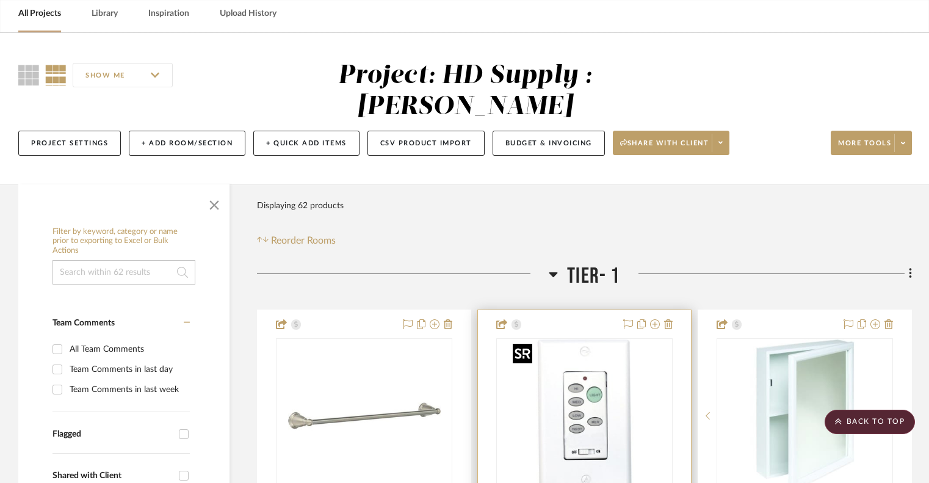
scroll to position [0, 0]
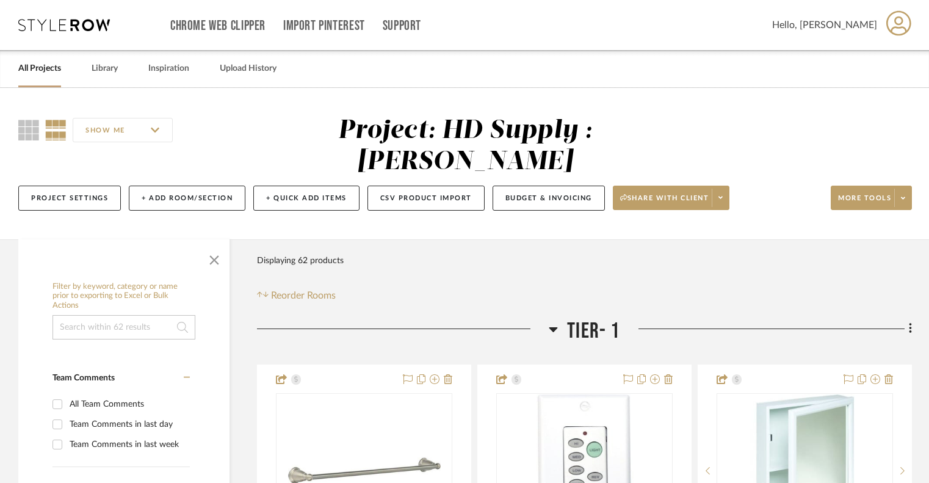
click at [74, 24] on icon at bounding box center [64, 25] width 92 height 12
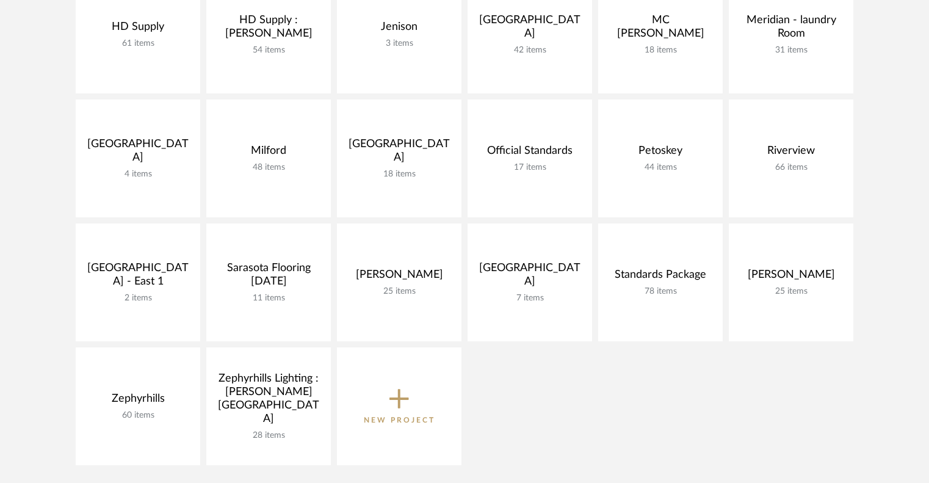
scroll to position [462, 0]
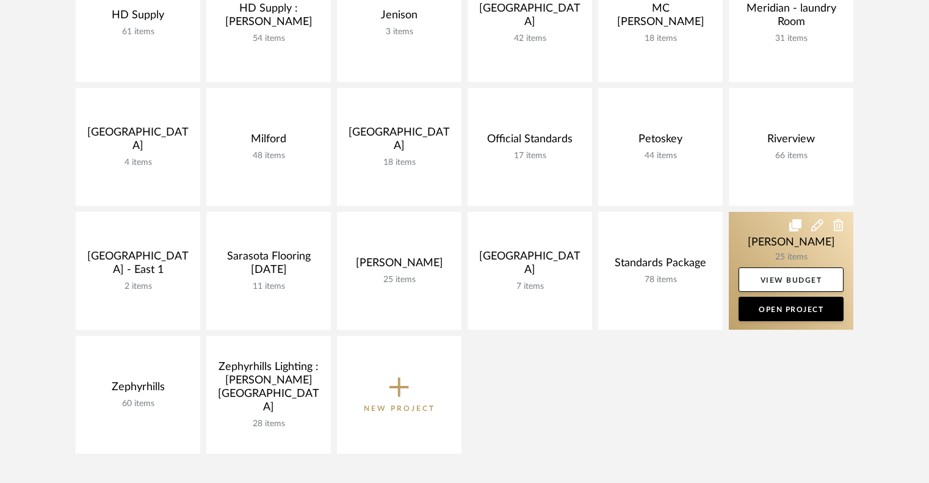
click at [754, 235] on link at bounding box center [790, 271] width 124 height 118
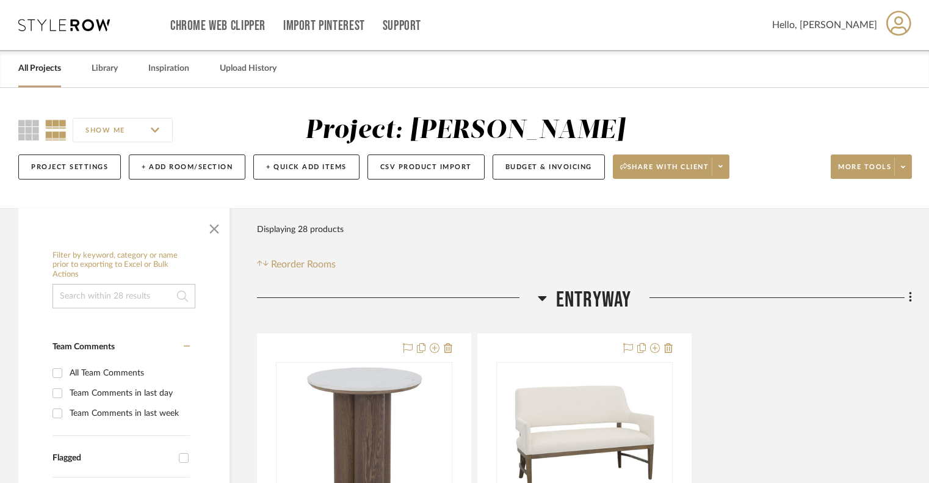
click at [542, 300] on icon at bounding box center [541, 297] width 9 height 15
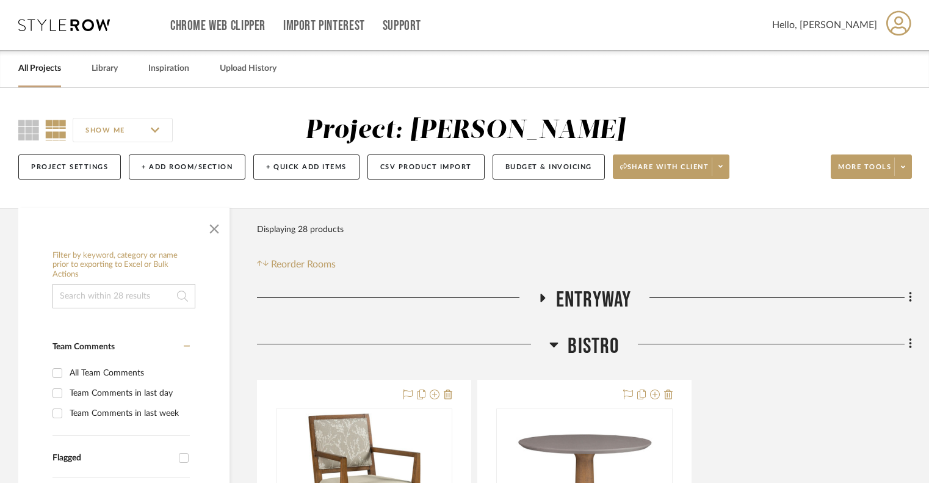
click at [553, 350] on icon at bounding box center [553, 344] width 9 height 15
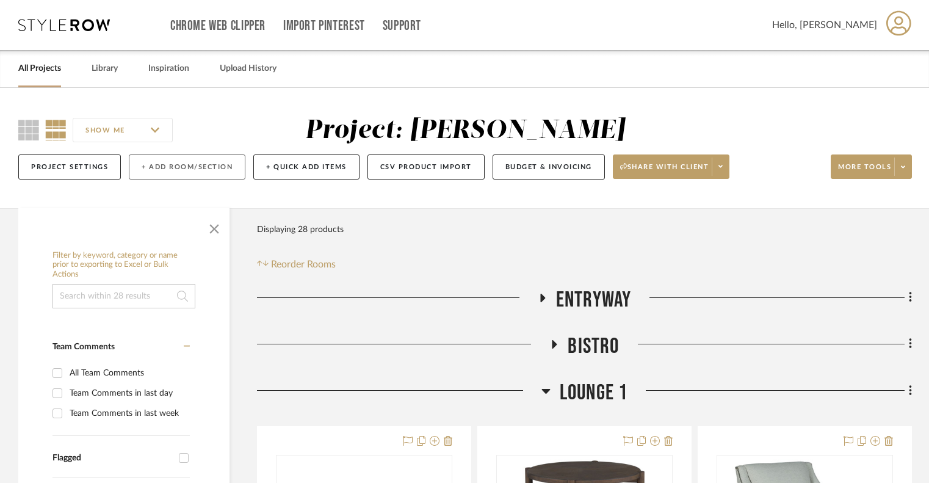
click at [170, 173] on button "+ Add Room/Section" at bounding box center [187, 166] width 117 height 25
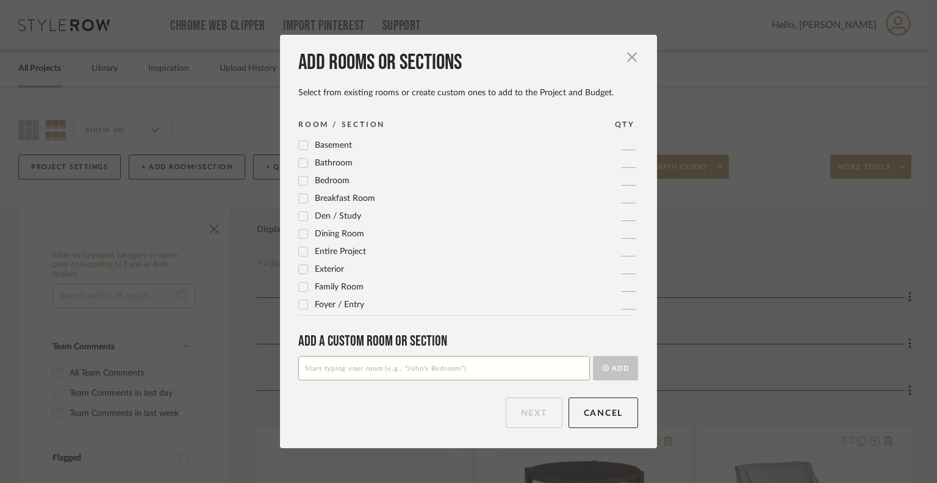
click at [378, 368] on input at bounding box center [444, 368] width 292 height 24
type input "End Corridor Lounge"
click at [622, 361] on button "Add" at bounding box center [615, 368] width 45 height 24
click at [506, 410] on button "Next" at bounding box center [534, 412] width 57 height 31
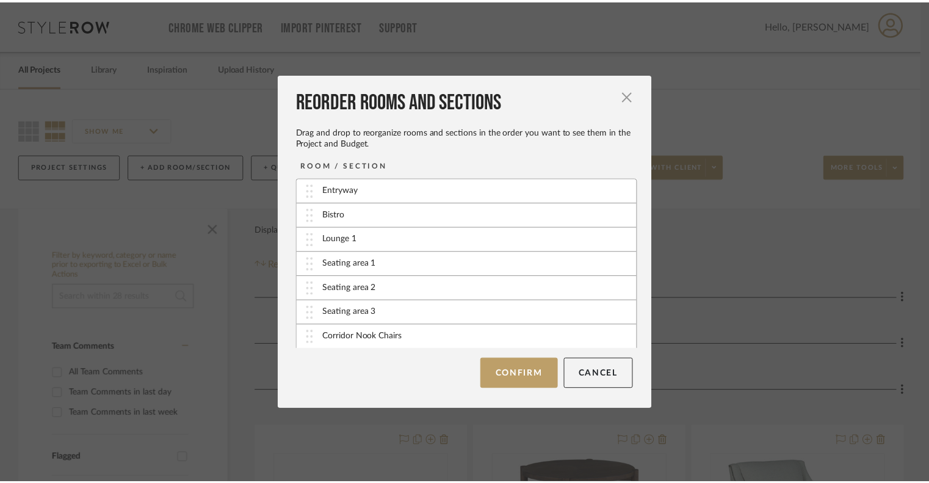
scroll to position [96, 0]
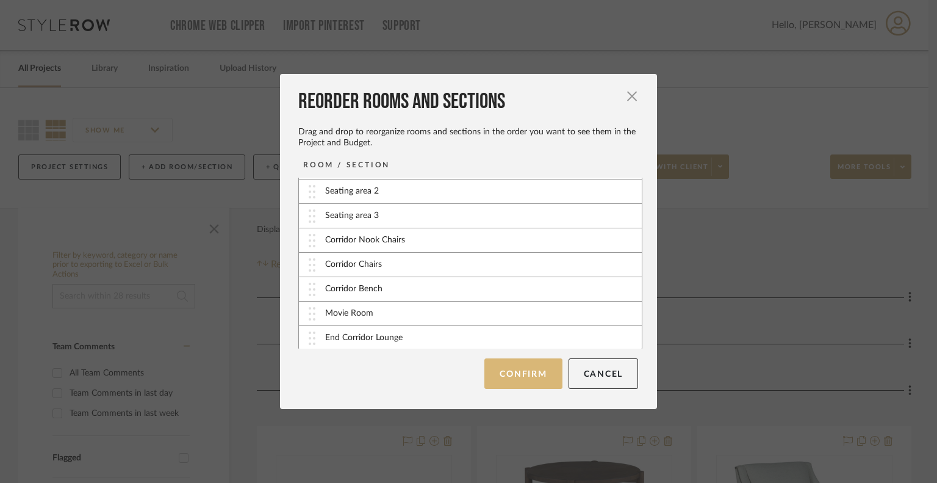
click at [526, 379] on button "Confirm" at bounding box center [522, 373] width 77 height 31
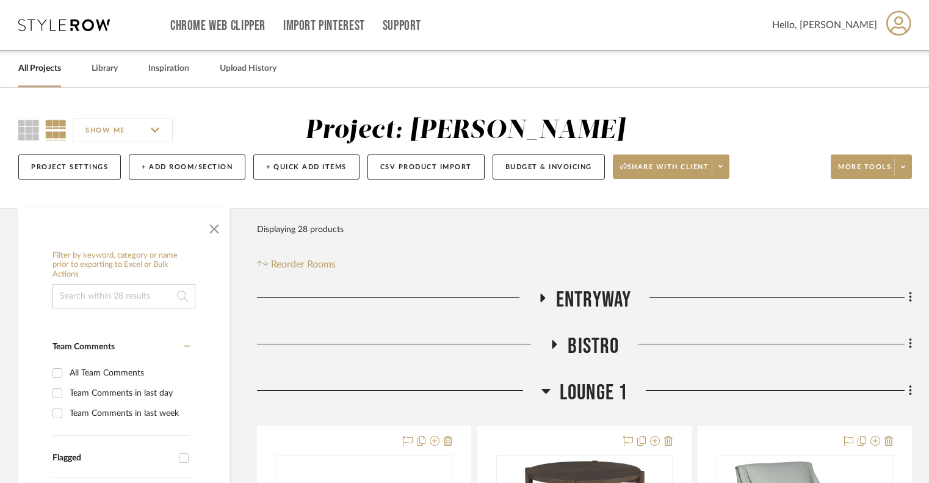
click at [547, 390] on icon at bounding box center [545, 391] width 9 height 5
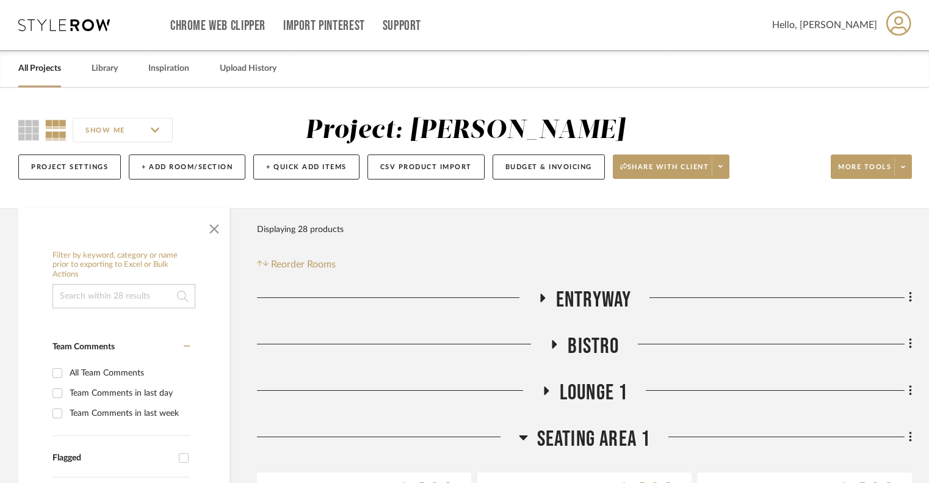
click at [522, 435] on icon at bounding box center [523, 436] width 9 height 15
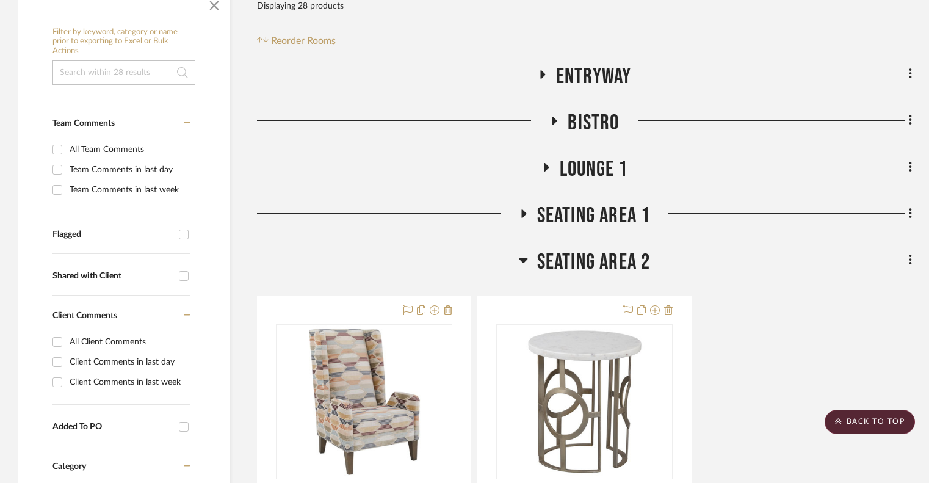
click at [519, 265] on icon at bounding box center [523, 260] width 9 height 15
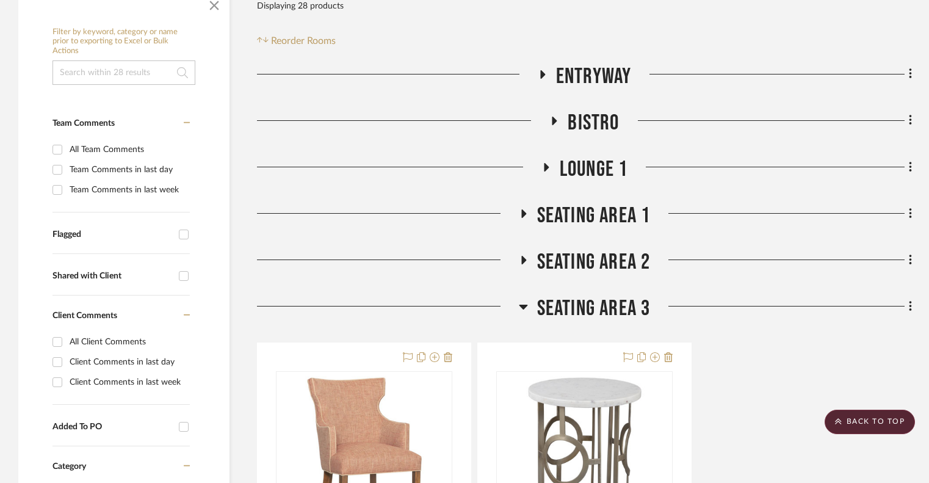
click at [524, 304] on icon at bounding box center [523, 306] width 9 height 15
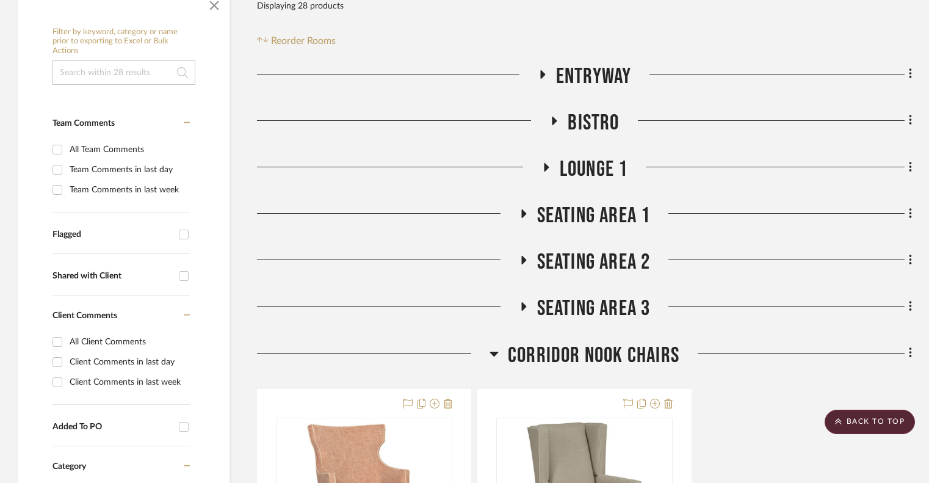
scroll to position [359, 0]
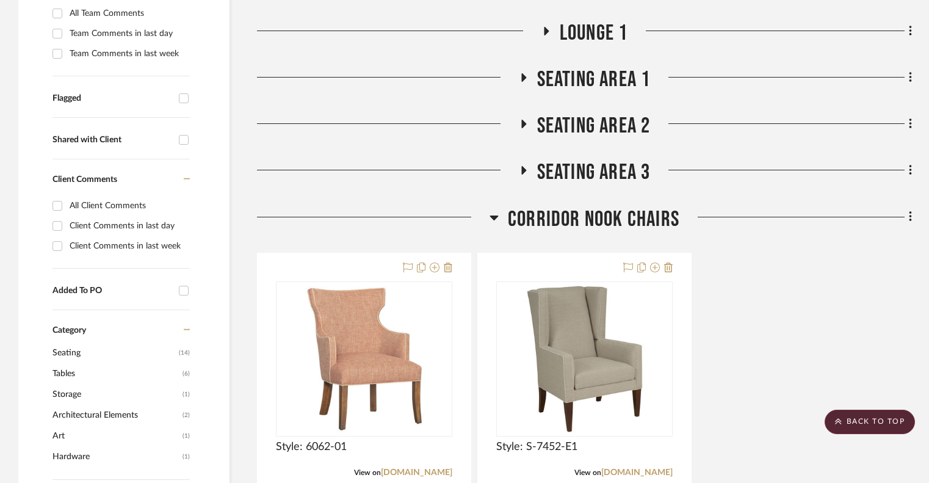
click at [494, 220] on icon at bounding box center [494, 217] width 9 height 5
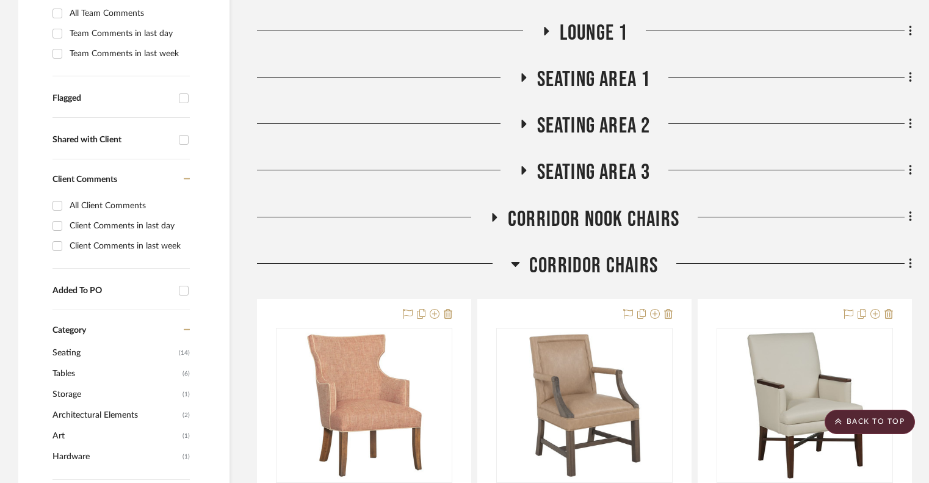
click at [519, 264] on icon at bounding box center [515, 263] width 9 height 15
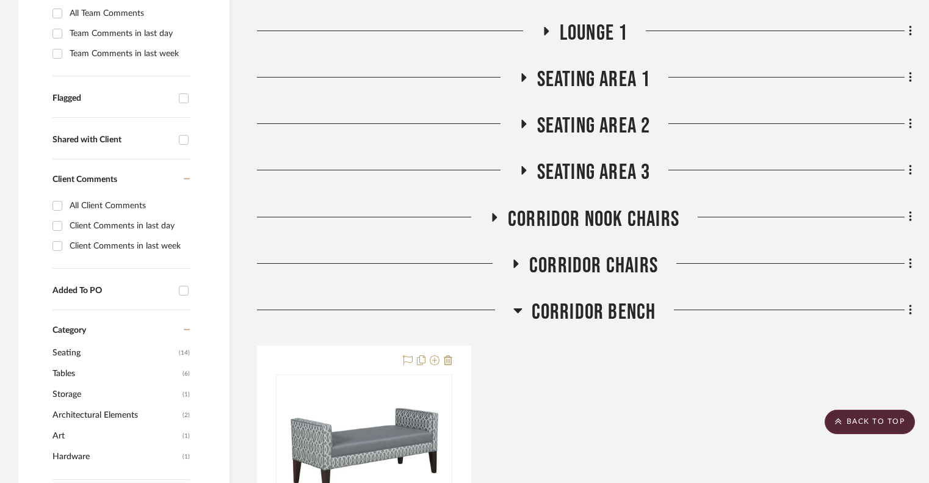
scroll to position [492, 0]
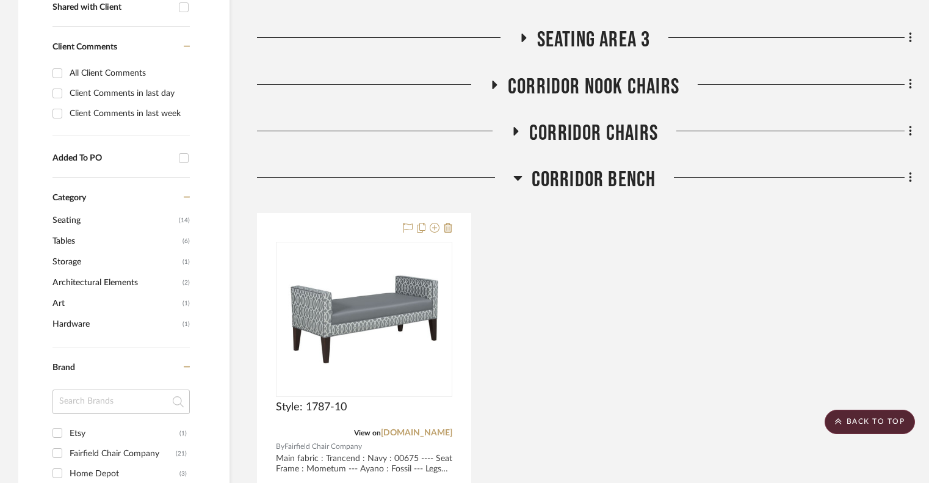
click at [518, 177] on icon at bounding box center [517, 178] width 9 height 5
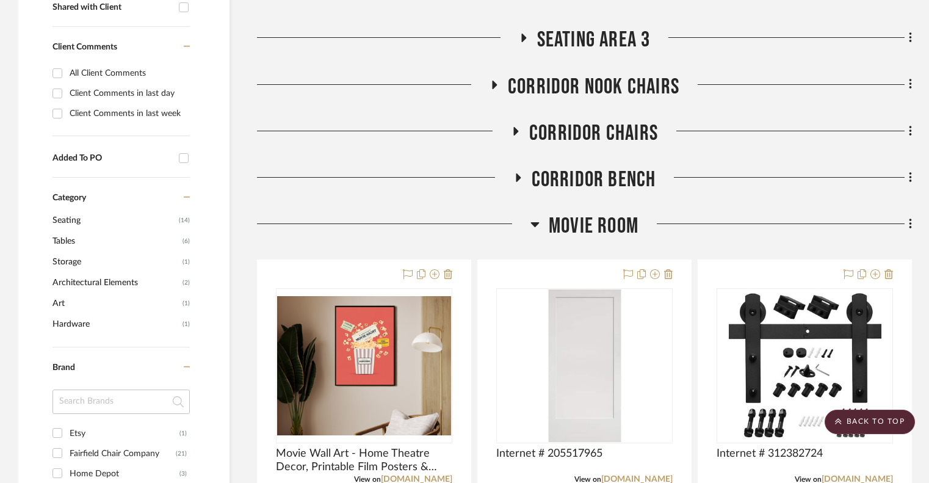
scroll to position [661, 0]
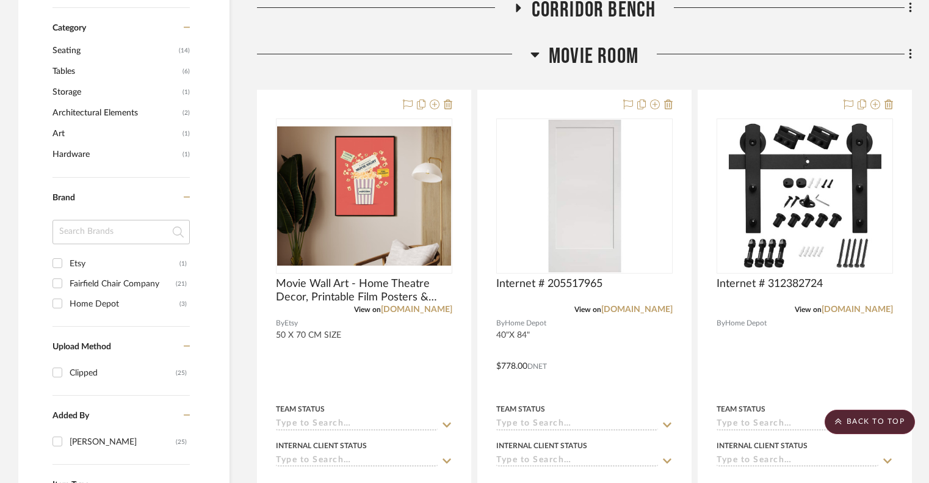
click at [536, 54] on icon at bounding box center [535, 54] width 9 height 5
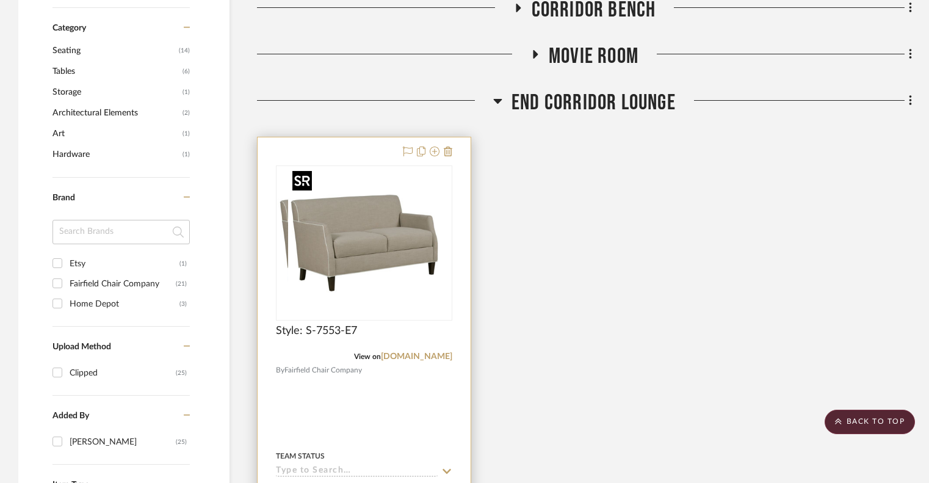
click at [358, 236] on div at bounding box center [364, 242] width 176 height 155
click at [328, 240] on img "0" at bounding box center [364, 243] width 153 height 153
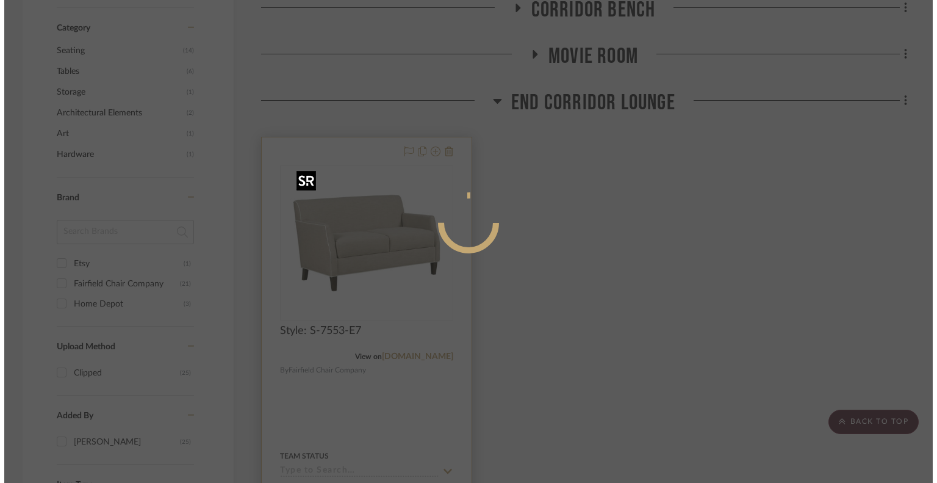
scroll to position [0, 0]
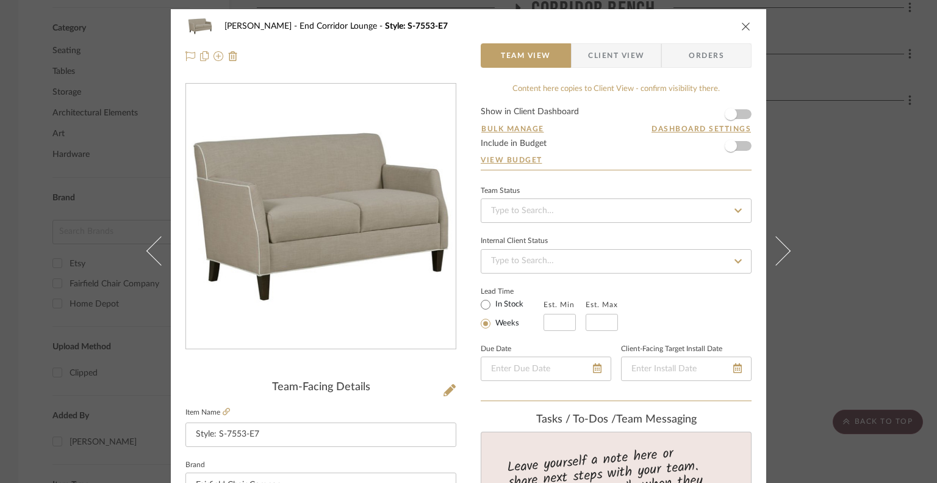
click at [741, 27] on icon "close" at bounding box center [746, 26] width 10 height 10
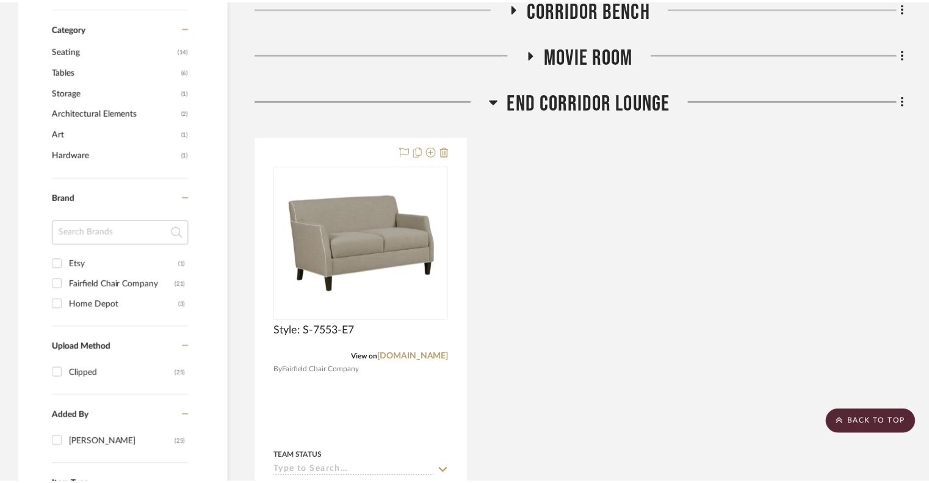
scroll to position [661, 0]
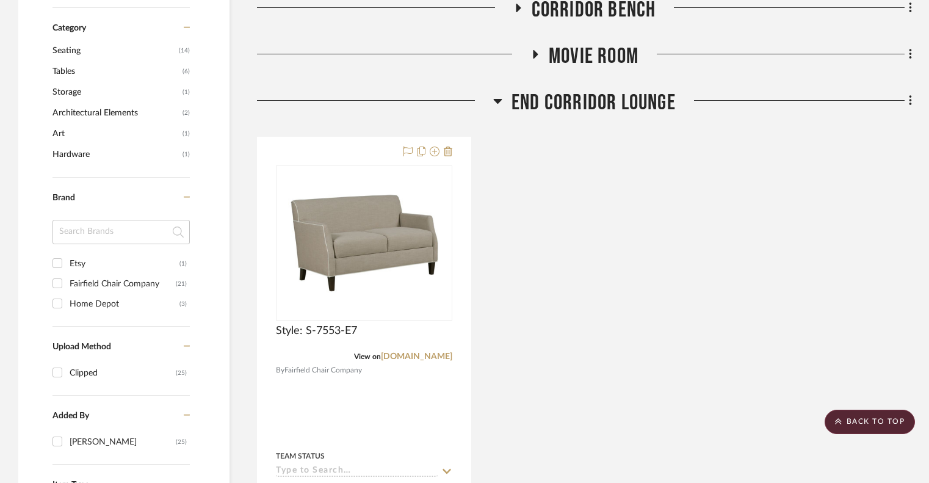
click at [533, 60] on fa-icon at bounding box center [534, 58] width 9 height 18
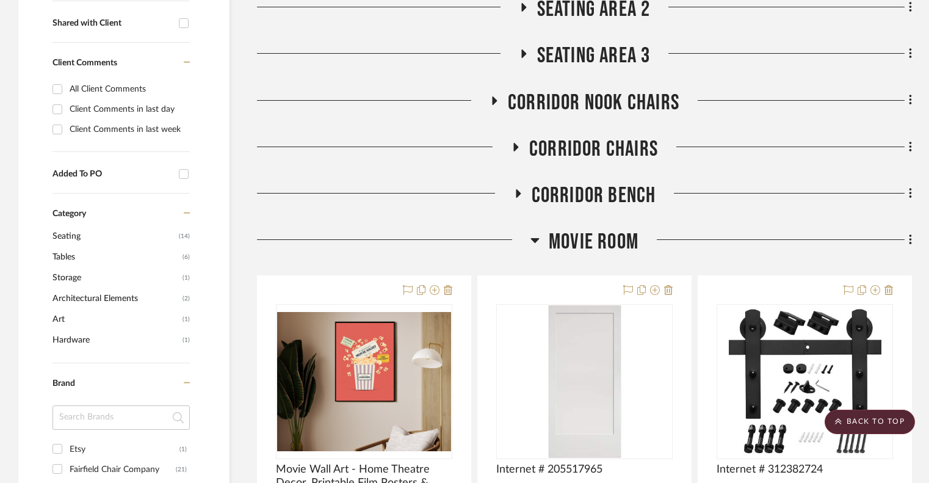
scroll to position [475, 0]
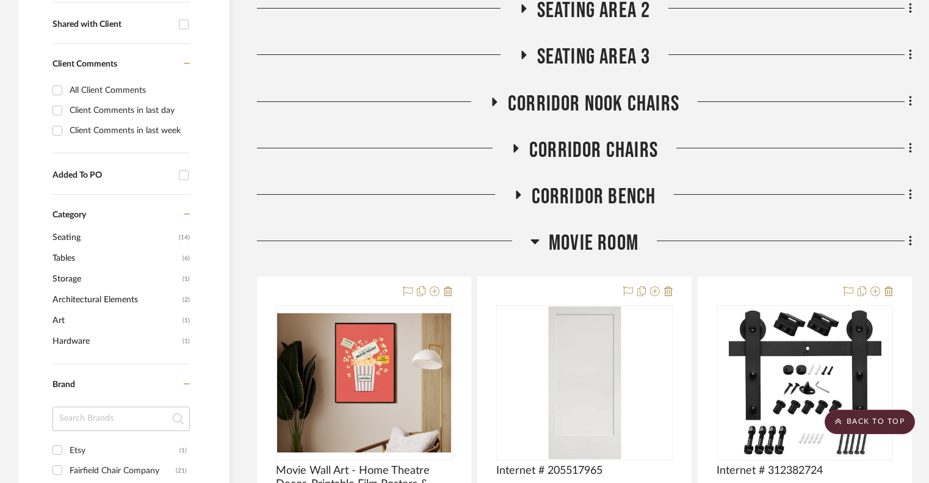
click at [526, 54] on icon at bounding box center [522, 55] width 15 height 9
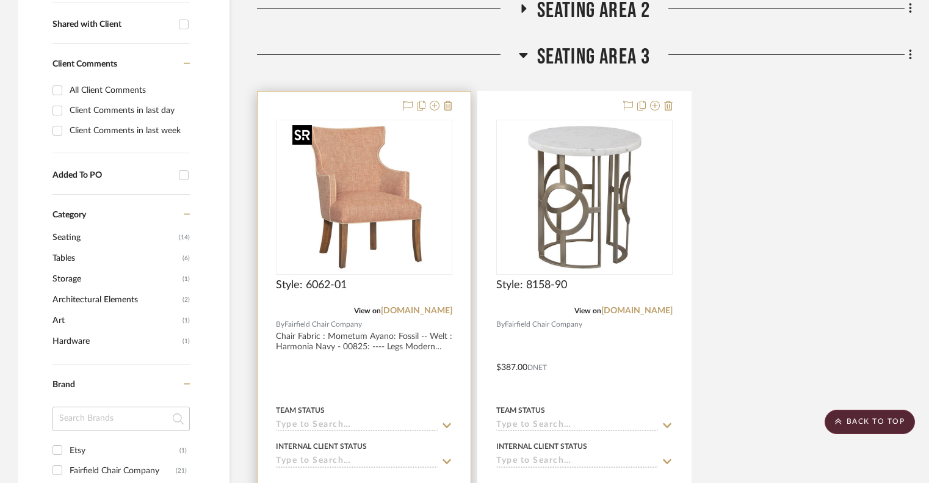
click at [355, 225] on img "0" at bounding box center [364, 197] width 153 height 153
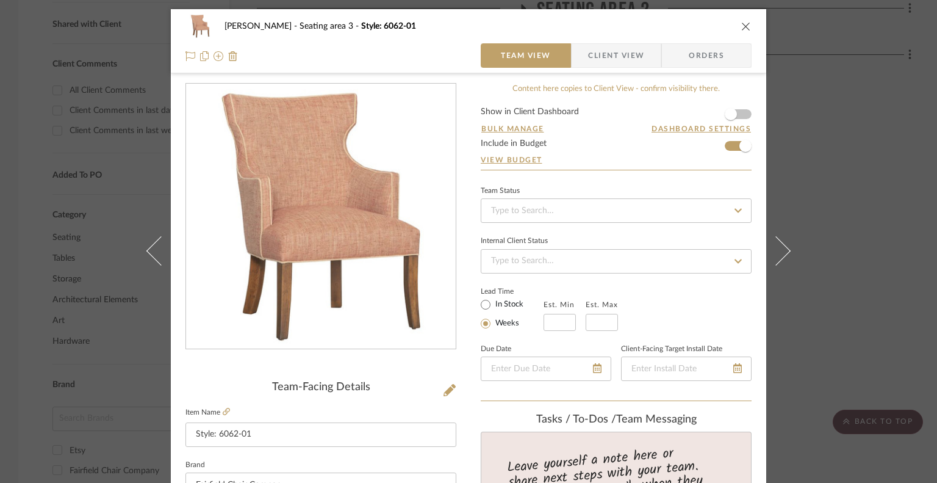
scroll to position [262, 0]
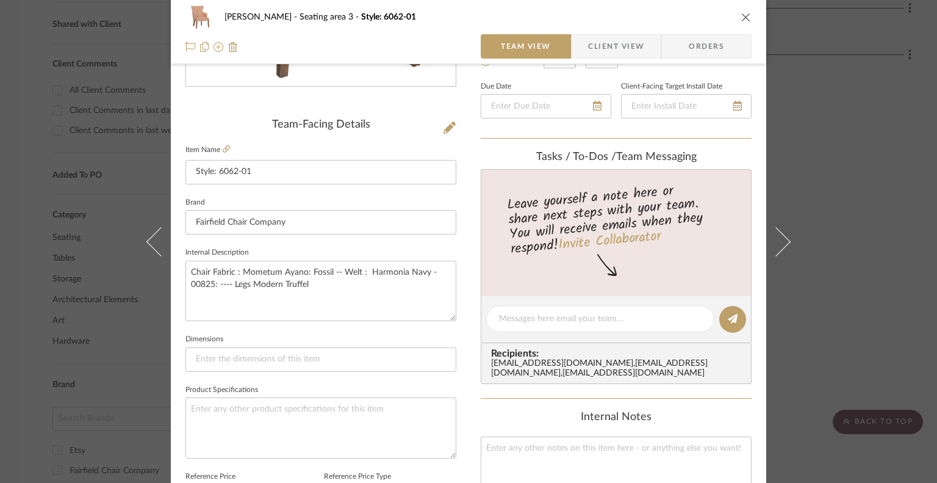
click at [744, 14] on icon "close" at bounding box center [746, 17] width 10 height 10
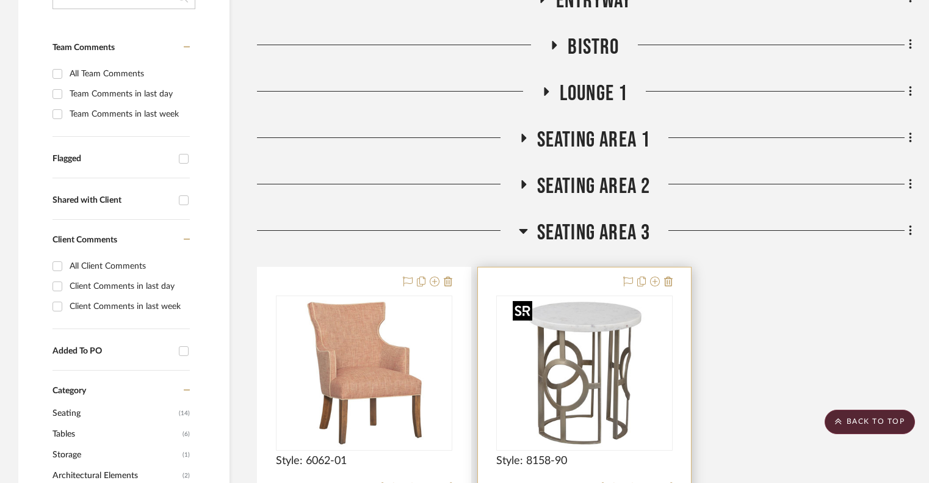
scroll to position [294, 0]
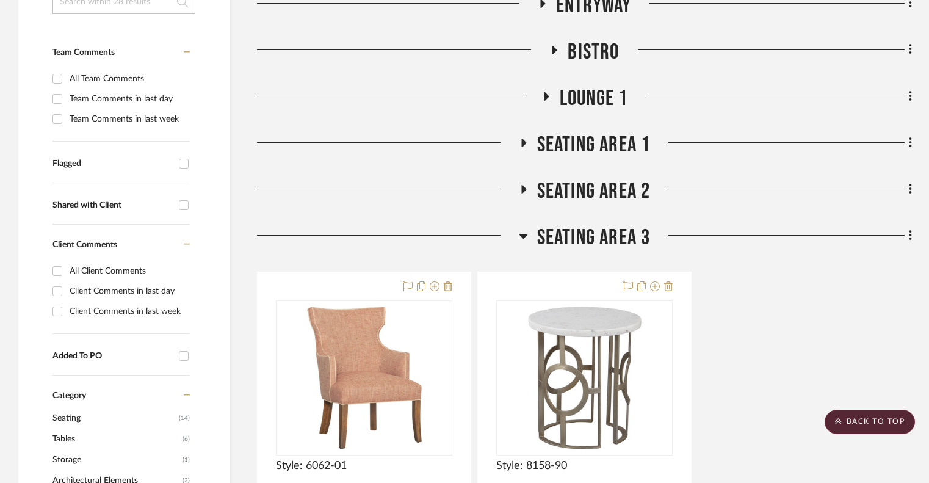
click at [525, 186] on icon at bounding box center [522, 189] width 15 height 9
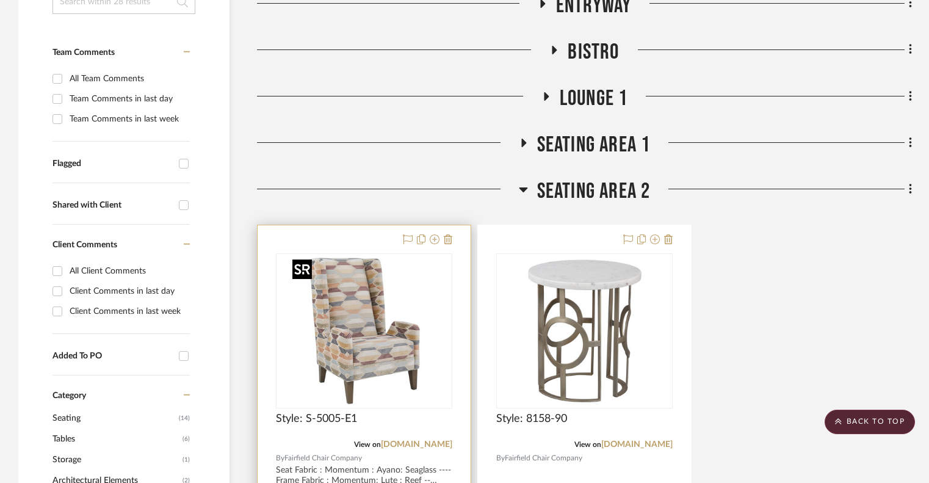
click at [0, 0] on img at bounding box center [0, 0] width 0 height 0
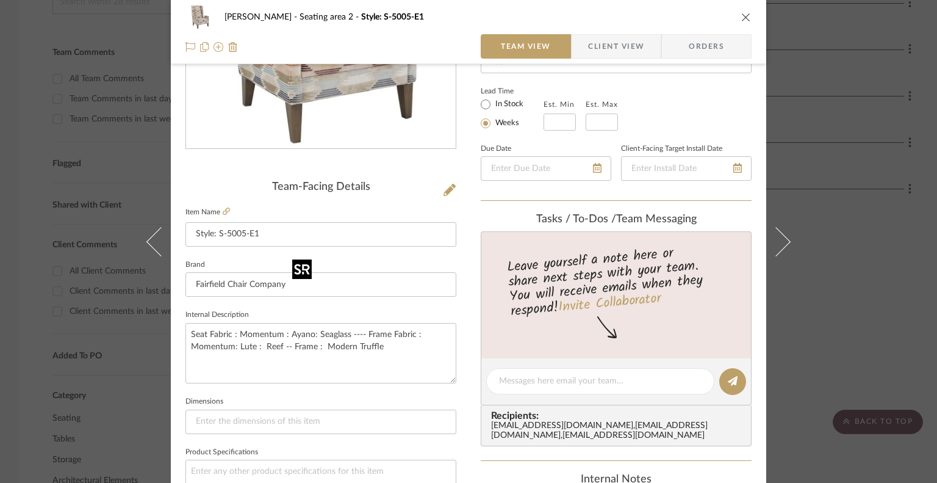
scroll to position [199, 0]
click at [743, 16] on icon "close" at bounding box center [746, 17] width 10 height 10
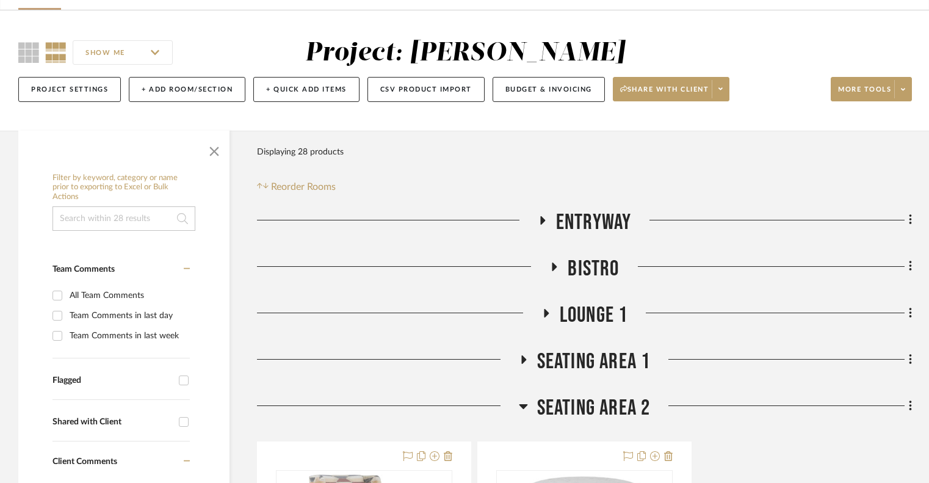
scroll to position [96, 0]
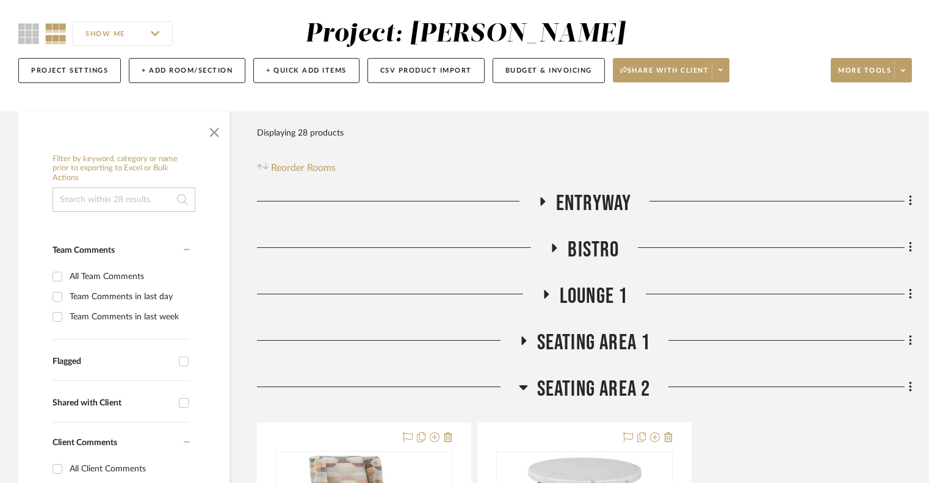
click at [545, 296] on icon at bounding box center [546, 294] width 5 height 9
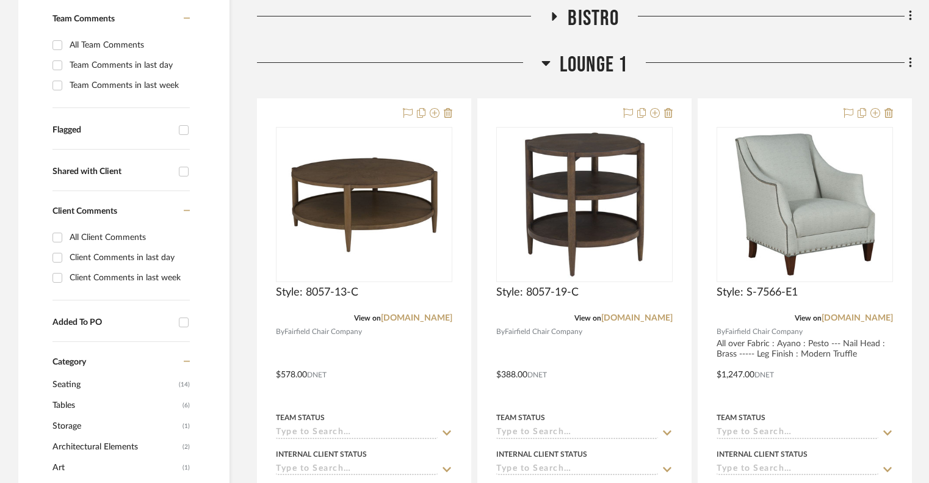
scroll to position [344, 0]
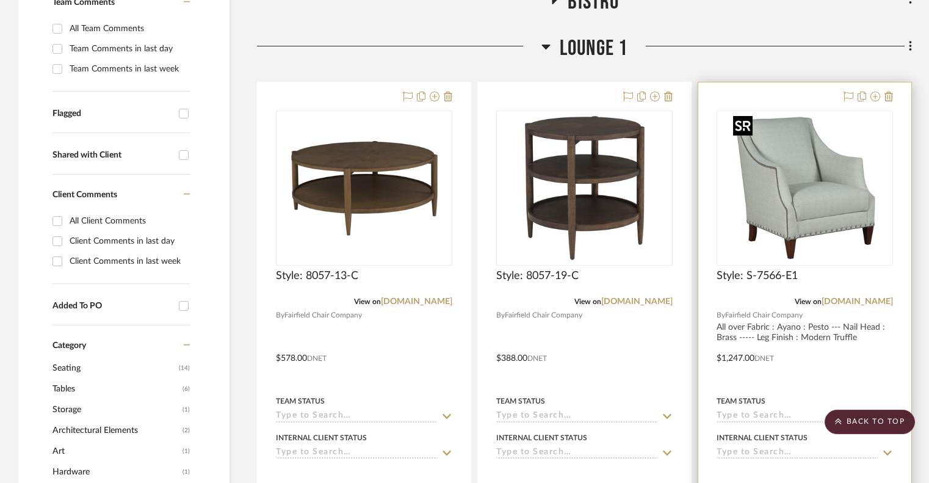
click at [774, 217] on img "0" at bounding box center [804, 188] width 153 height 153
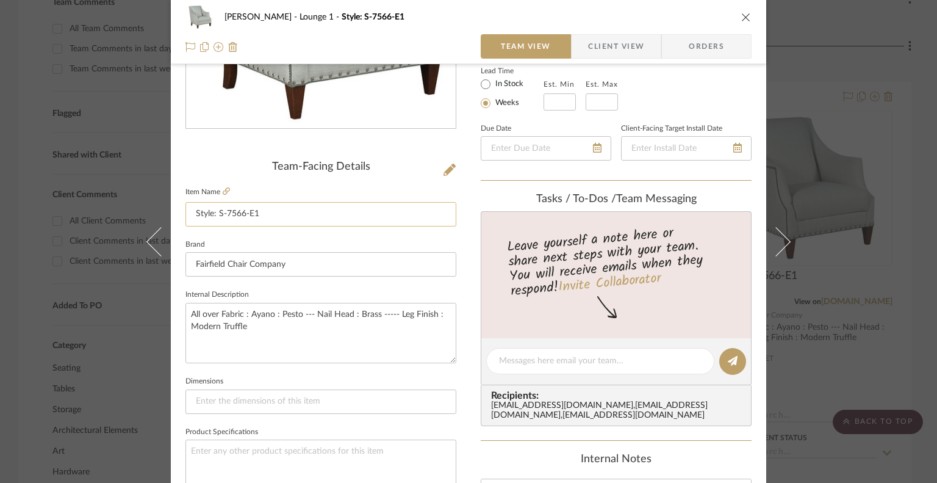
scroll to position [220, 0]
click at [741, 14] on icon "close" at bounding box center [746, 17] width 10 height 10
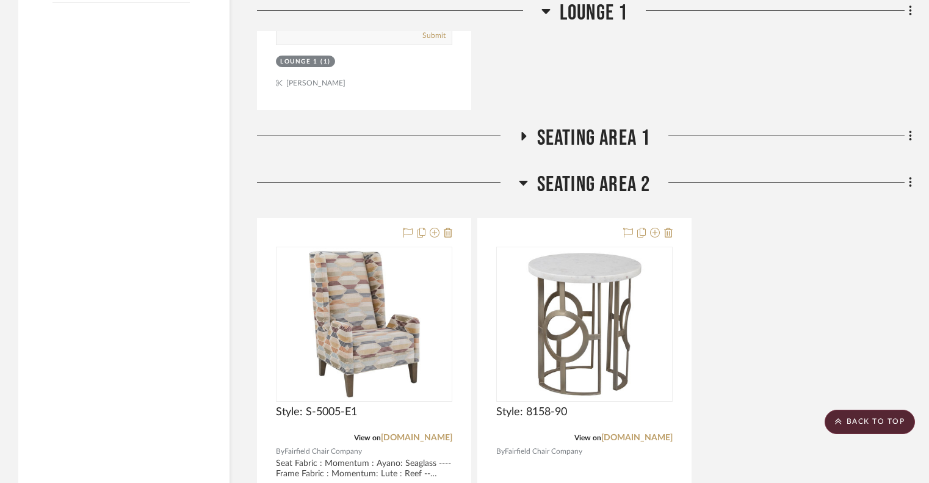
scroll to position [1393, 0]
click at [520, 143] on fa-icon at bounding box center [523, 139] width 9 height 18
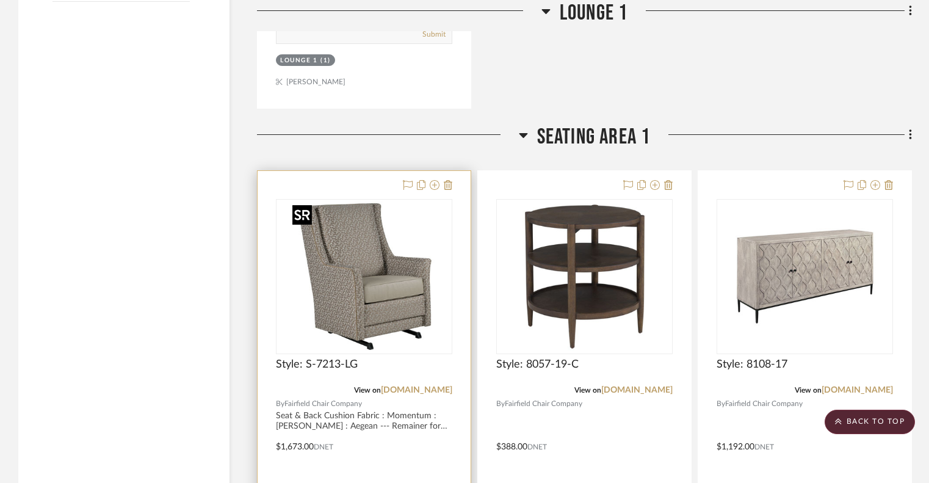
click at [0, 0] on img at bounding box center [0, 0] width 0 height 0
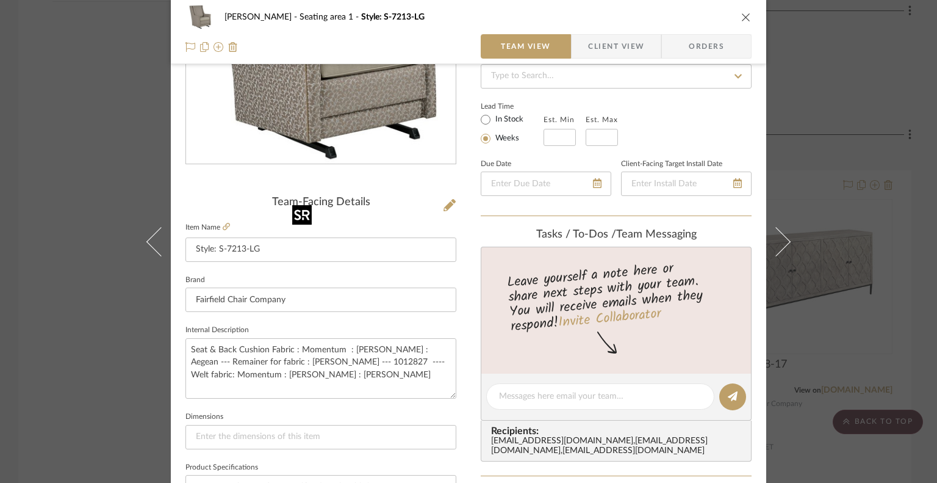
scroll to position [185, 0]
click at [741, 16] on icon "close" at bounding box center [746, 17] width 10 height 10
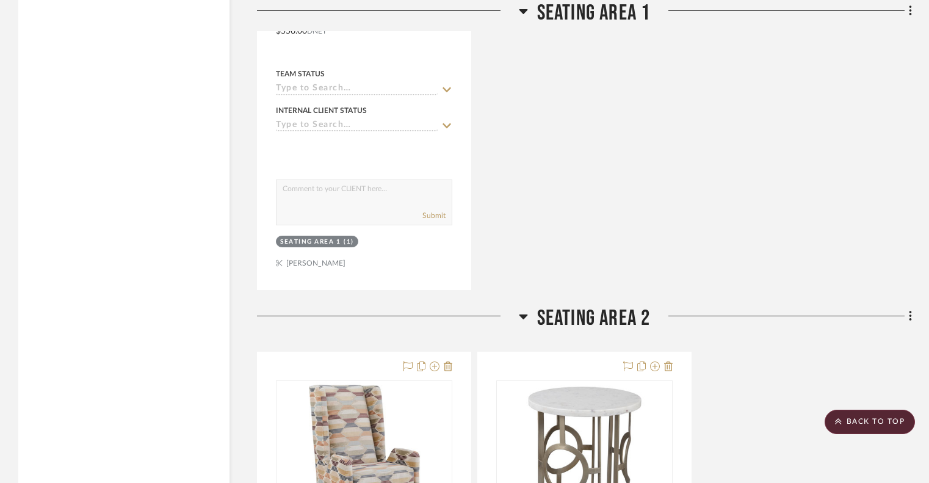
scroll to position [2574, 0]
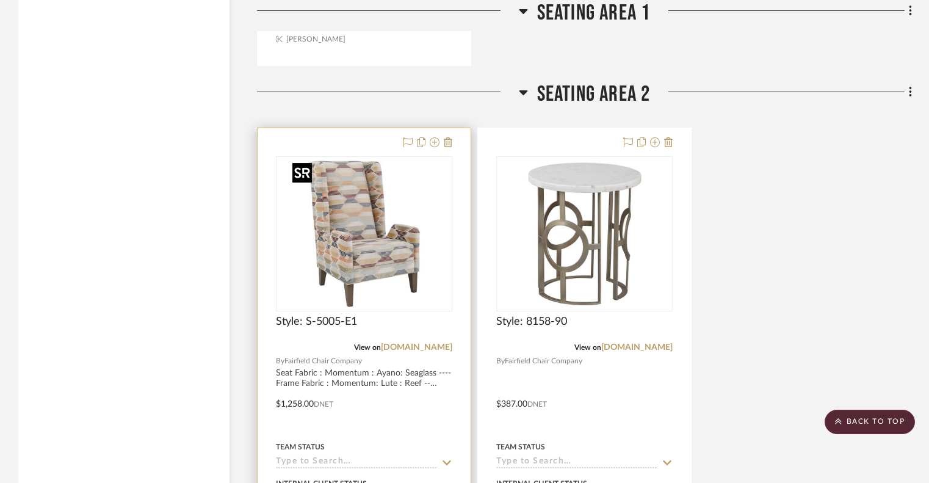
click at [367, 295] on img "0" at bounding box center [364, 233] width 153 height 153
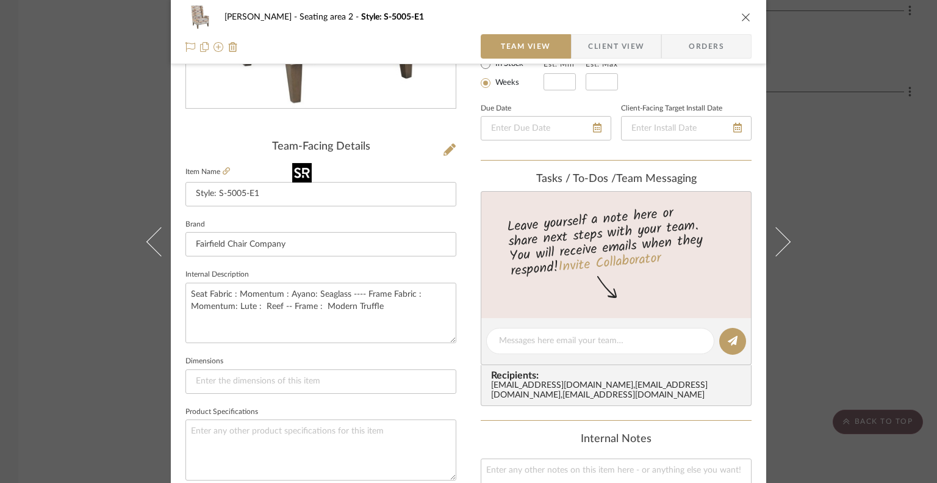
scroll to position [240, 0]
click at [741, 18] on icon "close" at bounding box center [746, 17] width 10 height 10
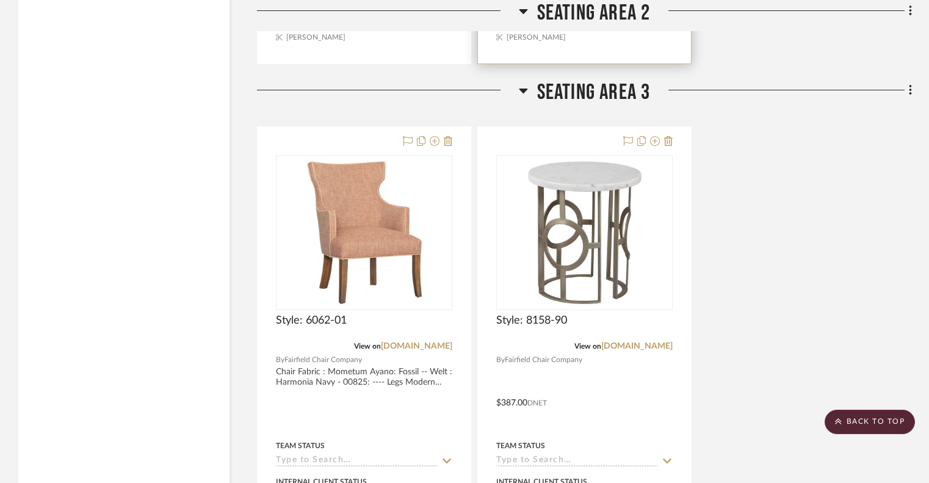
scroll to position [3173, 0]
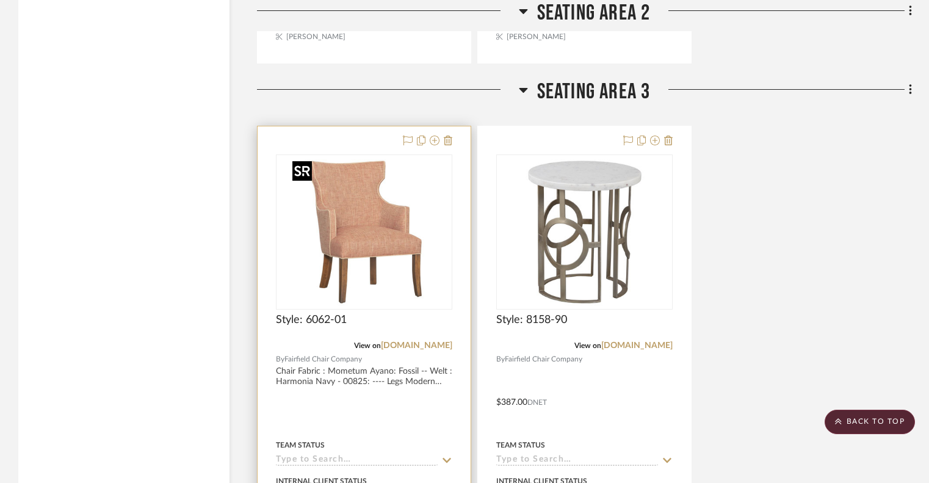
click at [344, 248] on img "0" at bounding box center [364, 232] width 153 height 153
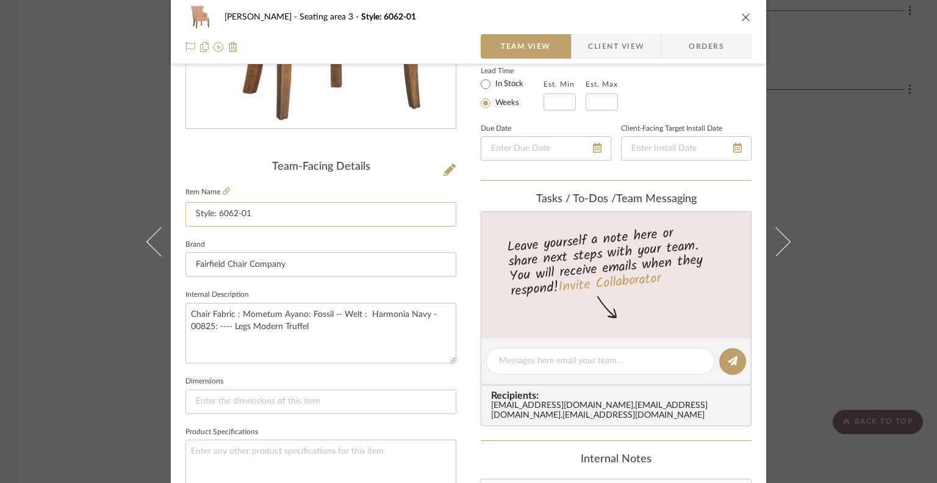
scroll to position [220, 0]
drag, startPoint x: 367, startPoint y: 315, endPoint x: 421, endPoint y: 316, distance: 54.3
click at [421, 316] on textarea "Chair Fabric : Mometum Ayano: Fossil -- Welt : Harmonia Navy - 00825: ---- Legs…" at bounding box center [320, 333] width 271 height 60
click at [744, 14] on icon "close" at bounding box center [746, 17] width 10 height 10
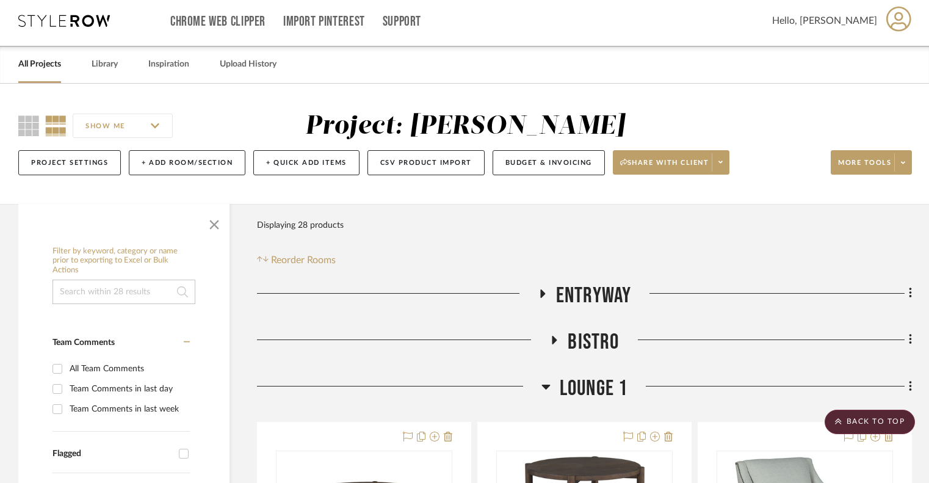
scroll to position [0, 0]
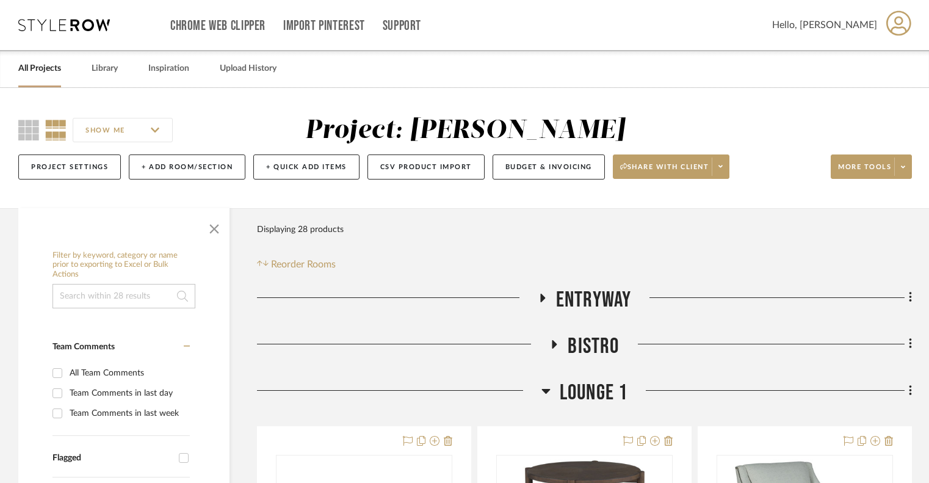
click at [541, 296] on icon at bounding box center [542, 297] width 5 height 9
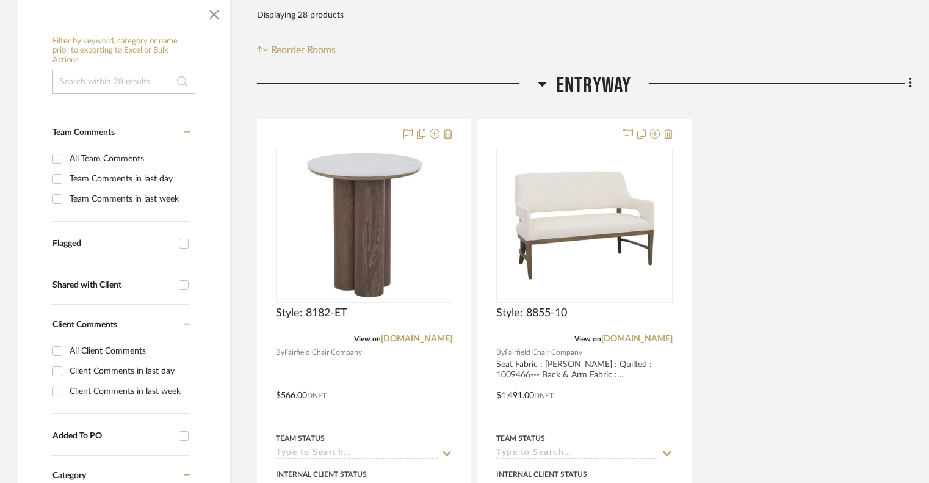
scroll to position [215, 0]
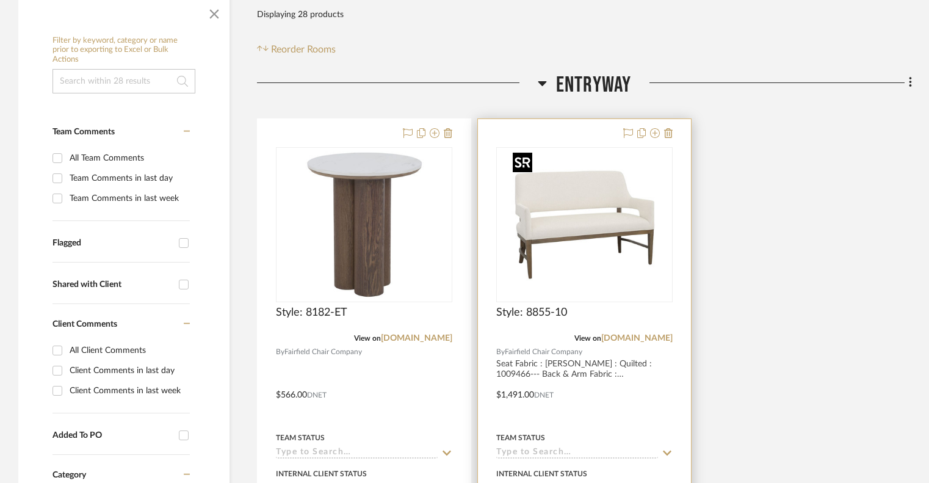
click at [578, 203] on div at bounding box center [584, 224] width 176 height 155
click at [575, 213] on img "0" at bounding box center [584, 224] width 153 height 153
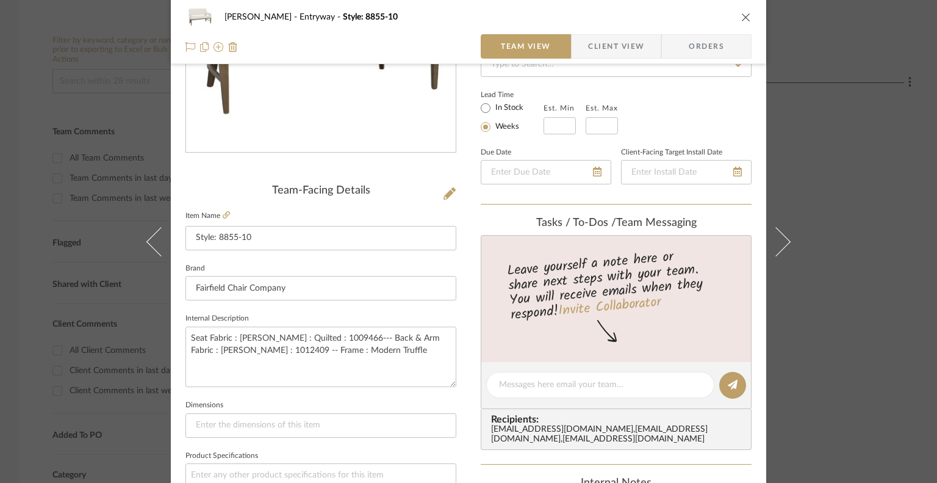
scroll to position [200, 0]
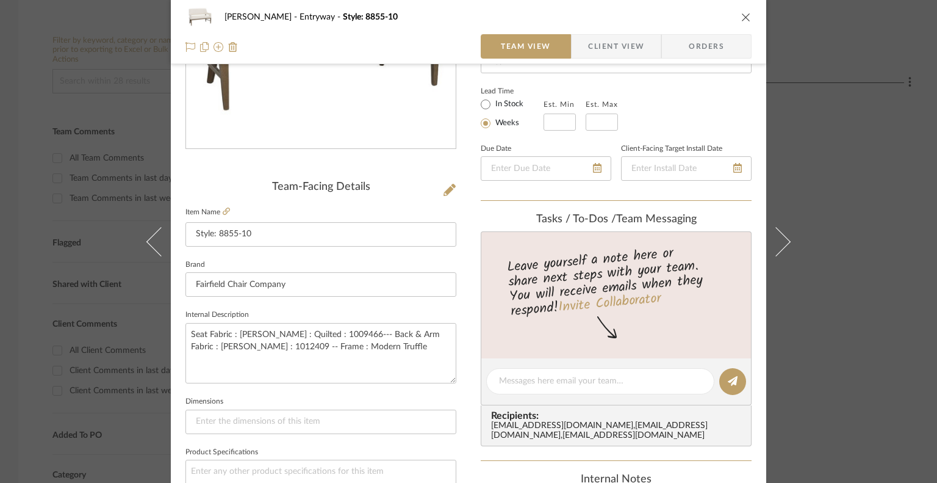
click at [744, 12] on button "close" at bounding box center [746, 17] width 11 height 11
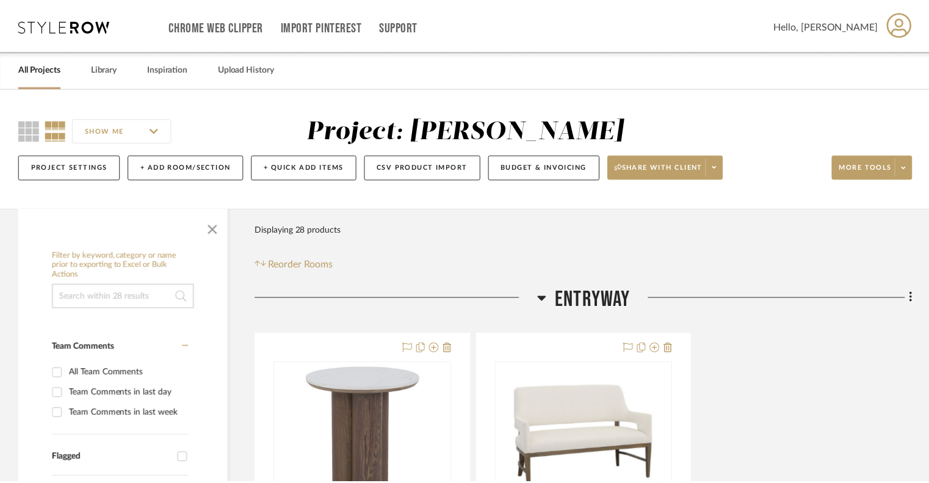
scroll to position [215, 0]
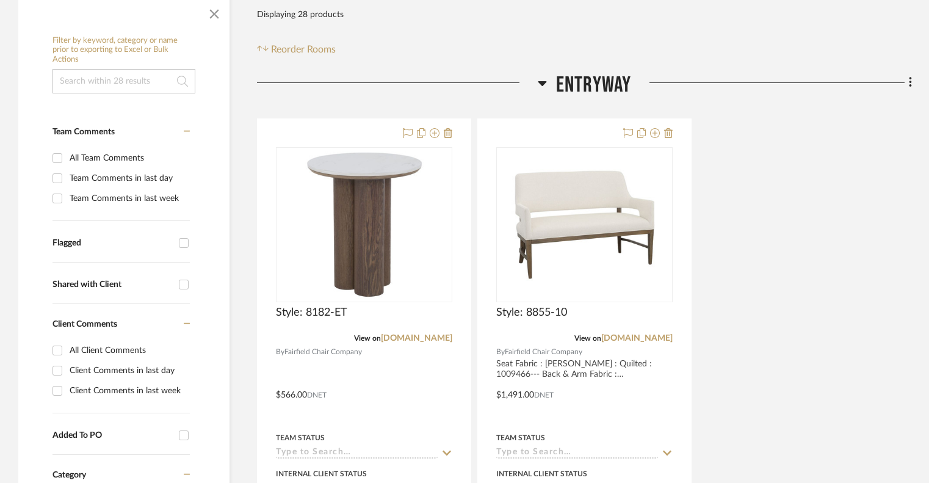
click at [542, 85] on icon at bounding box center [541, 83] width 9 height 15
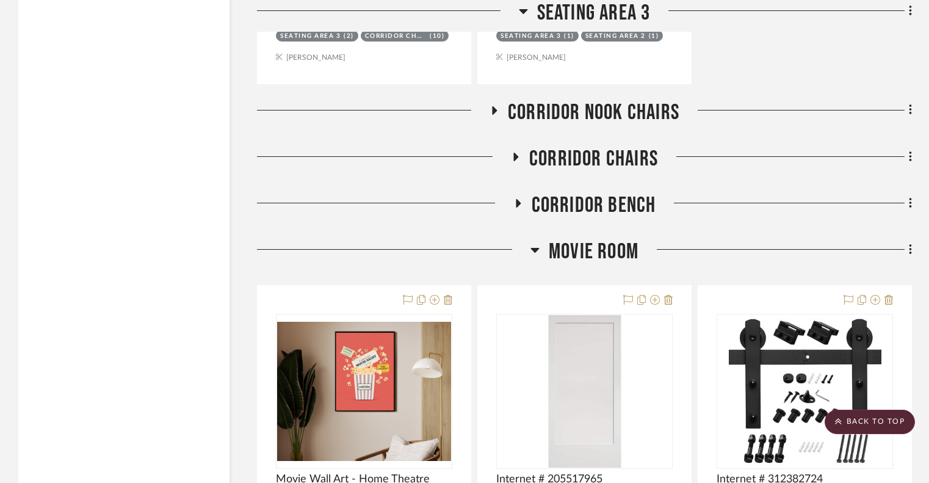
scroll to position [3662, 0]
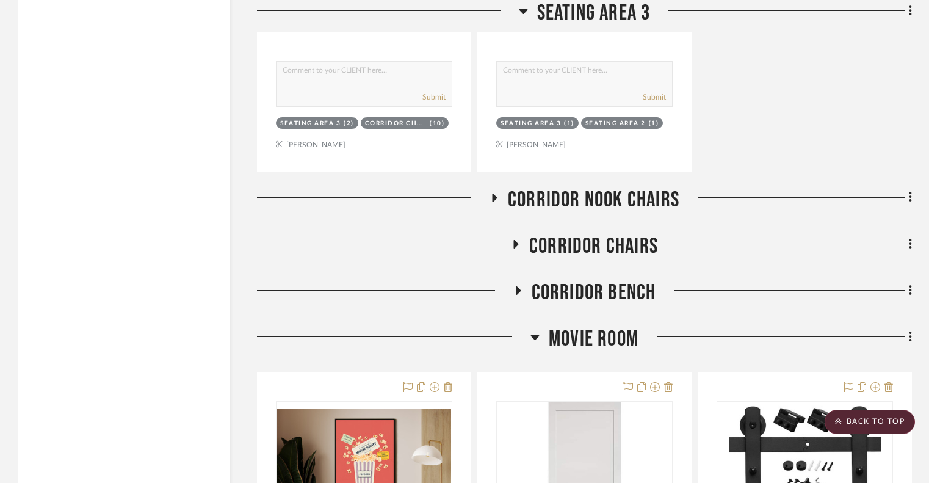
click at [517, 247] on icon at bounding box center [515, 243] width 15 height 9
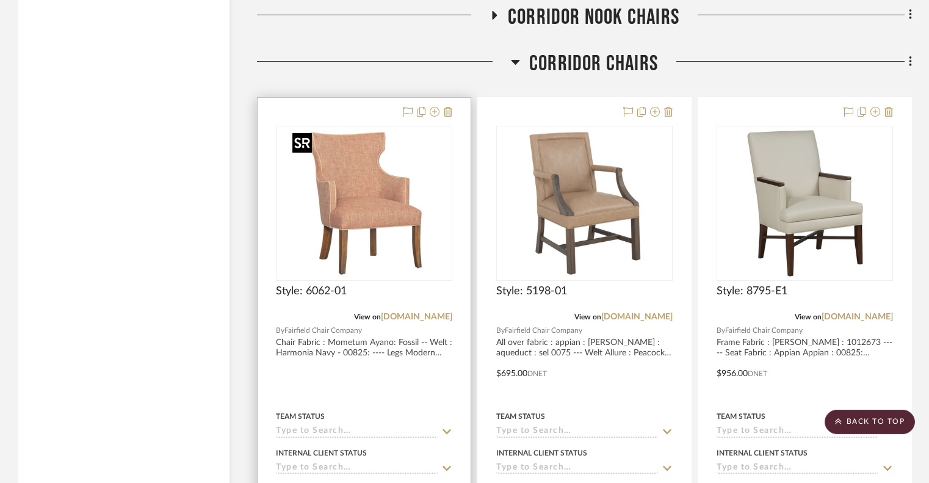
scroll to position [3845, 0]
click at [370, 210] on img "0" at bounding box center [364, 202] width 153 height 153
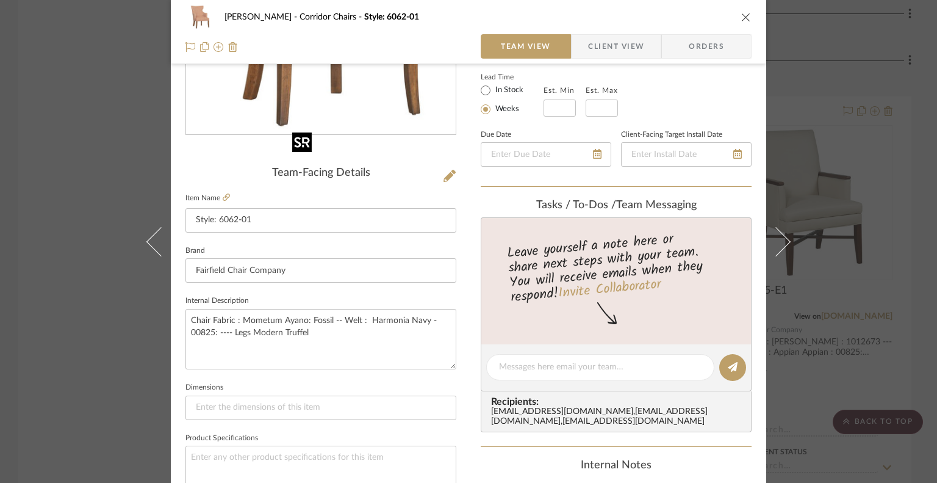
scroll to position [214, 0]
click at [381, 318] on textarea "Chair Fabric : Mometum Ayano: Fossil -- Welt : Harmonia Navy - 00825: ---- Legs…" at bounding box center [320, 339] width 271 height 60
click at [741, 16] on icon "close" at bounding box center [746, 17] width 10 height 10
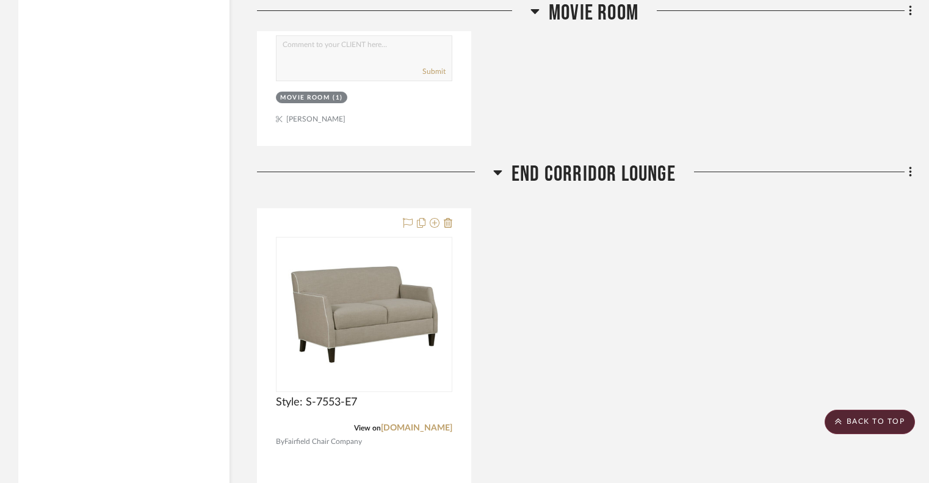
scroll to position [5516, 0]
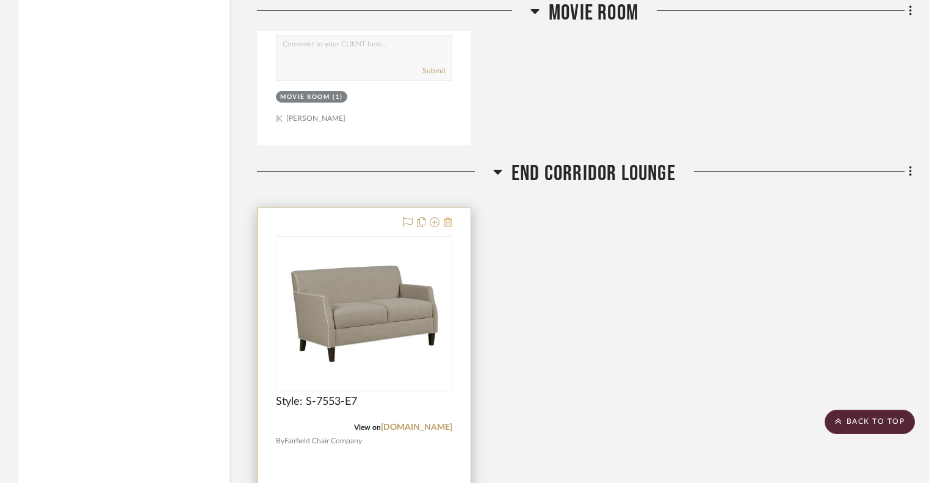
click at [447, 226] on icon at bounding box center [448, 222] width 9 height 10
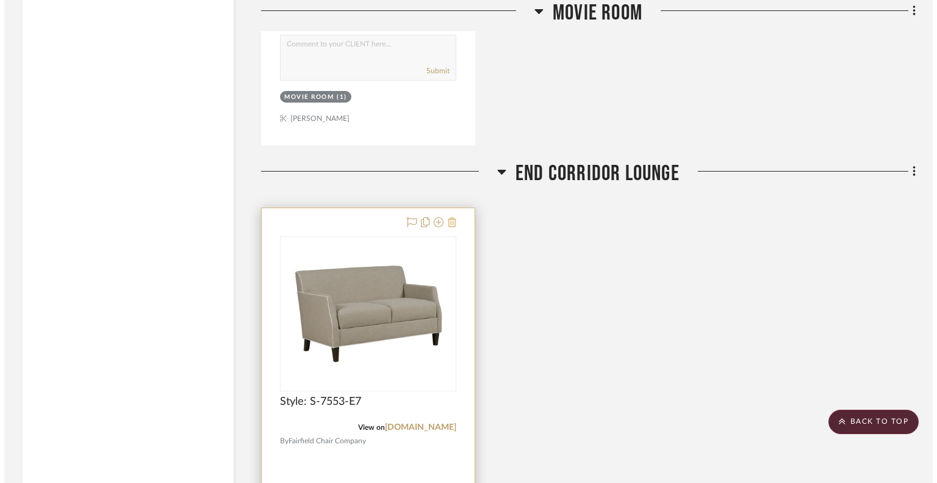
scroll to position [0, 0]
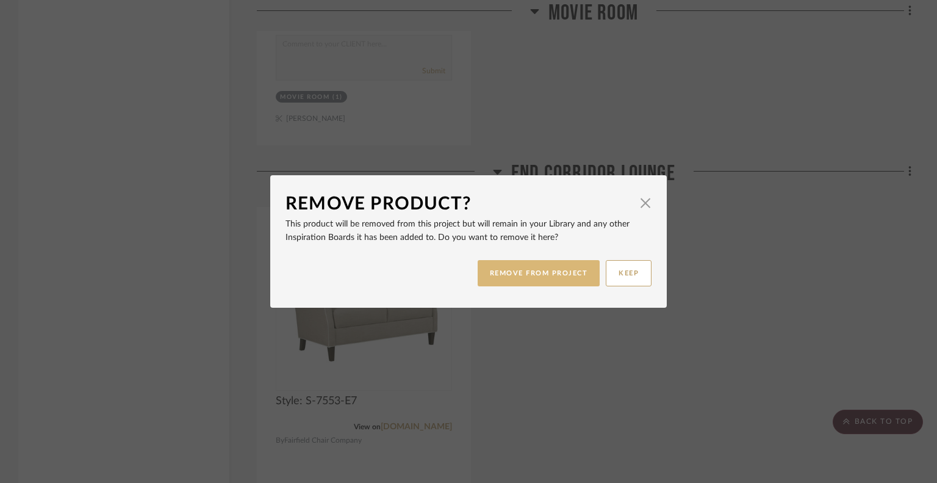
click at [525, 268] on button "REMOVE FROM PROJECT" at bounding box center [539, 273] width 123 height 26
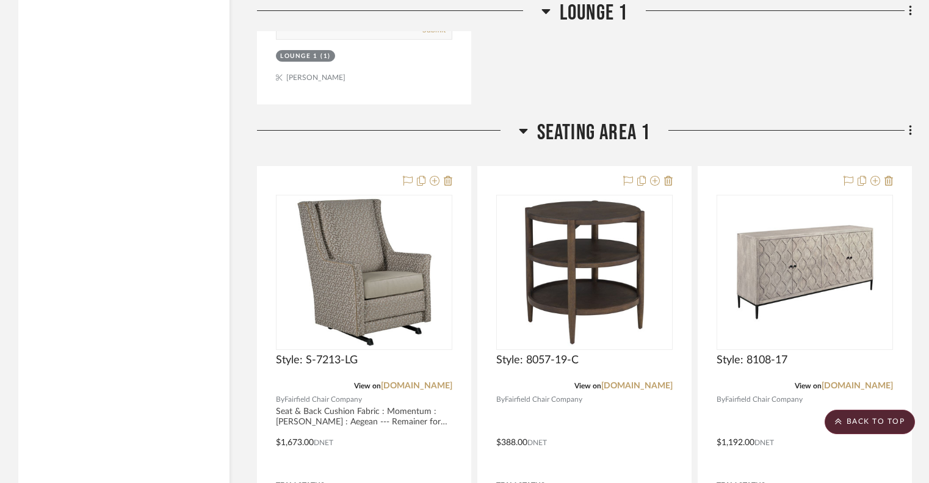
scroll to position [1399, 0]
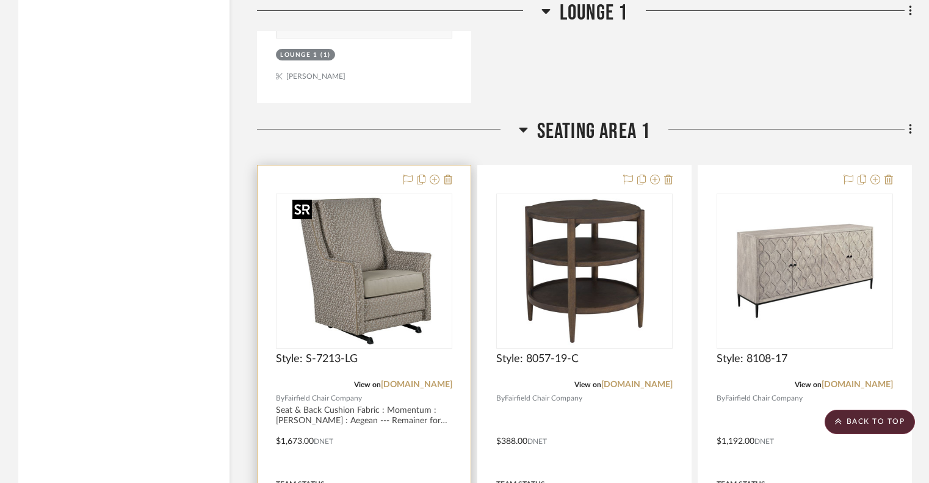
click at [398, 300] on img "0" at bounding box center [364, 271] width 153 height 153
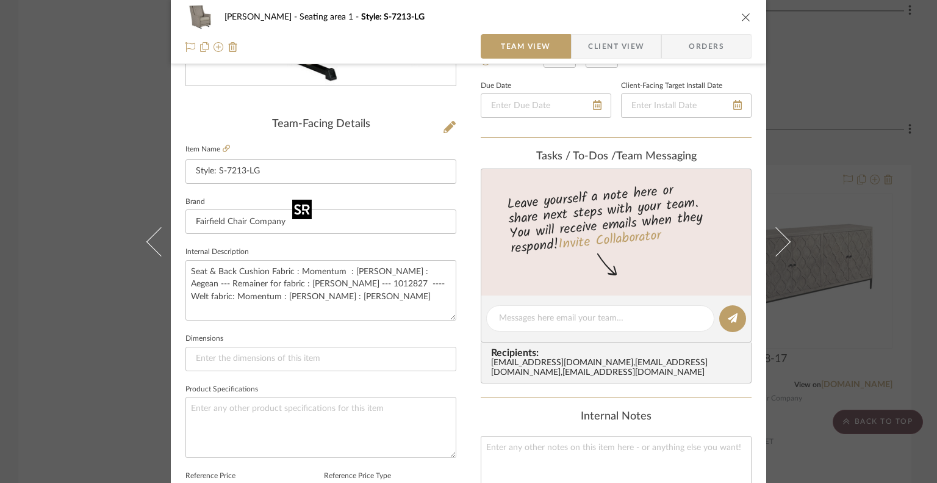
scroll to position [269, 0]
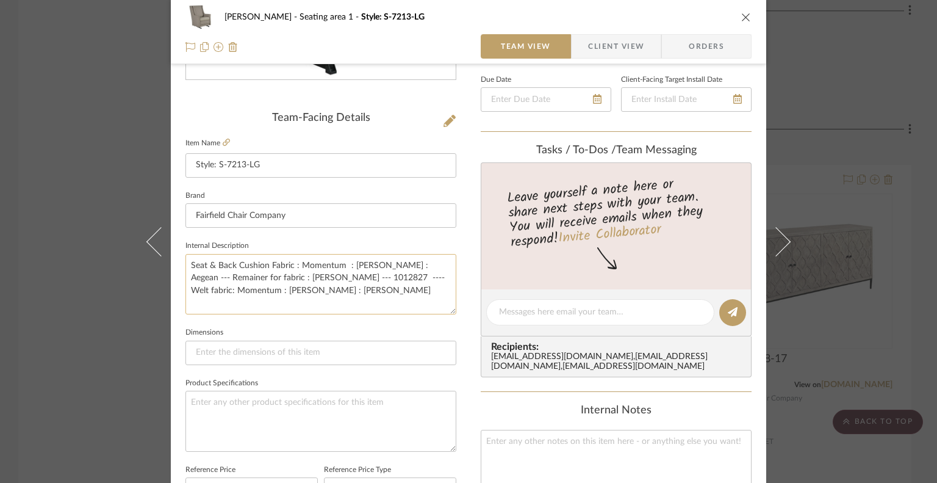
click at [365, 290] on textarea "Seat & Back Cushion Fabric : Momentum : [PERSON_NAME] : Aegean --- Remainer for…" at bounding box center [320, 284] width 271 height 60
drag, startPoint x: 298, startPoint y: 262, endPoint x: 263, endPoint y: 285, distance: 41.5
click at [263, 285] on textarea "Seat & Back Cushion Fabric : Momentum : [PERSON_NAME] : Aegean --- Remainer for…" at bounding box center [320, 284] width 271 height 60
click at [744, 16] on icon "close" at bounding box center [746, 17] width 10 height 10
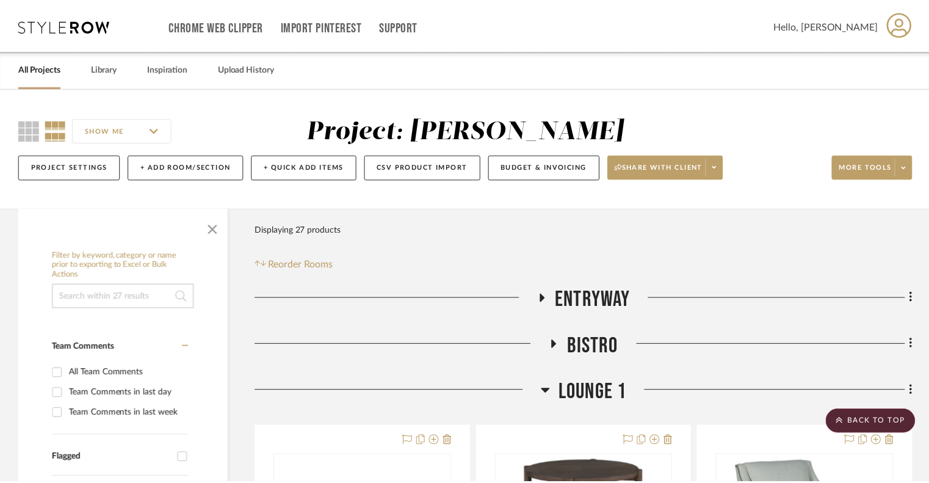
scroll to position [1399, 0]
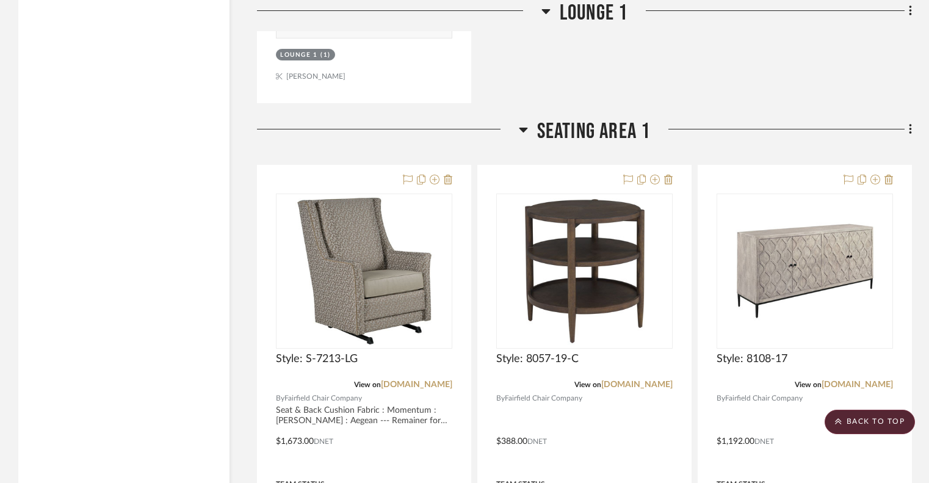
click at [522, 128] on icon at bounding box center [523, 130] width 9 height 5
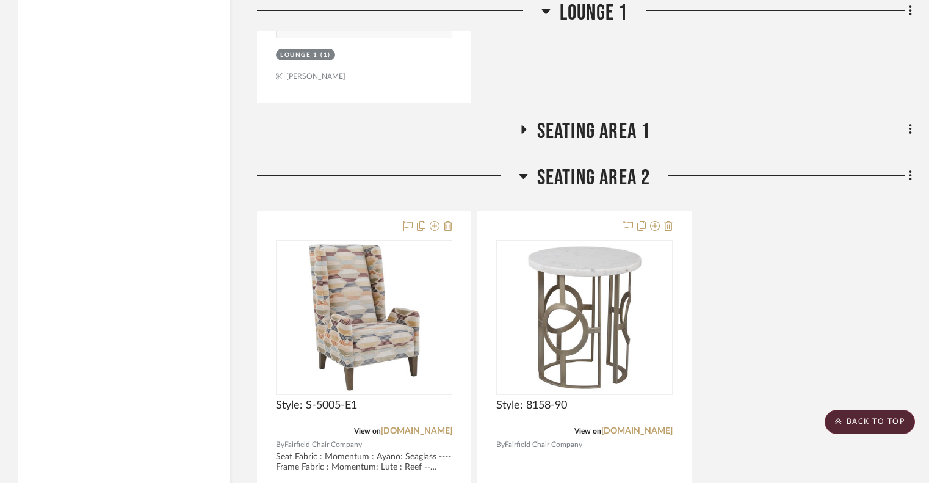
click at [524, 174] on icon at bounding box center [523, 176] width 9 height 5
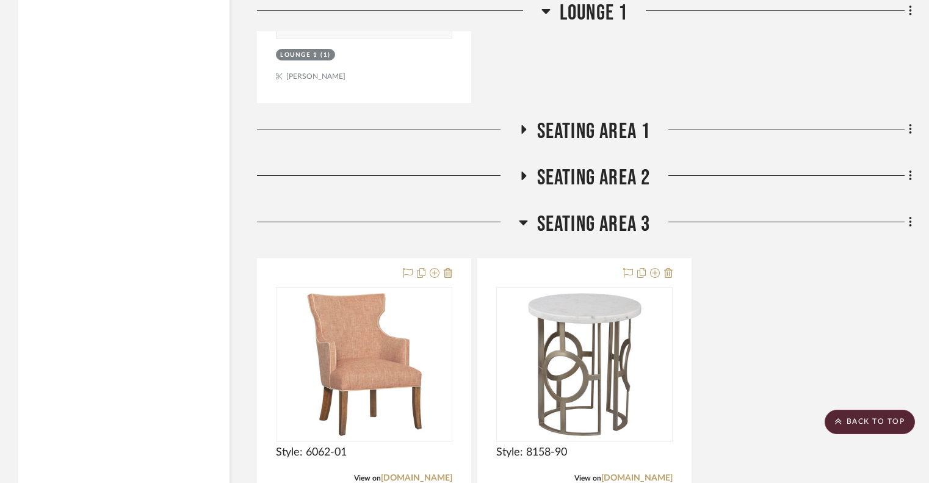
click at [528, 221] on h3 "Seating area 3" at bounding box center [585, 224] width 132 height 26
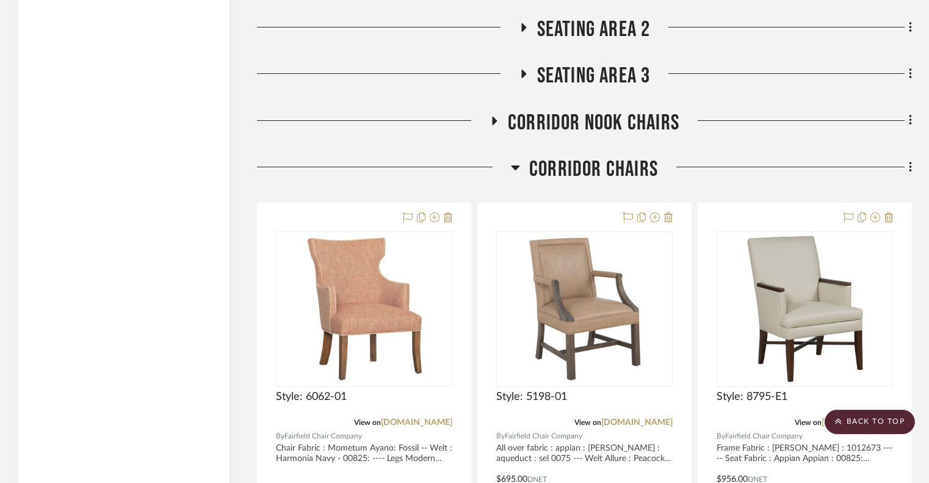
scroll to position [1548, 0]
click at [492, 121] on icon at bounding box center [494, 120] width 5 height 9
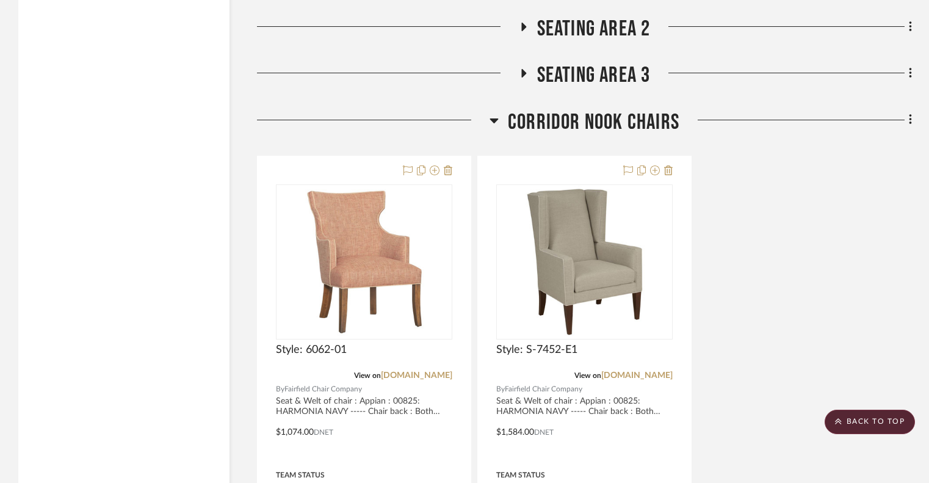
click at [493, 120] on icon at bounding box center [494, 120] width 9 height 5
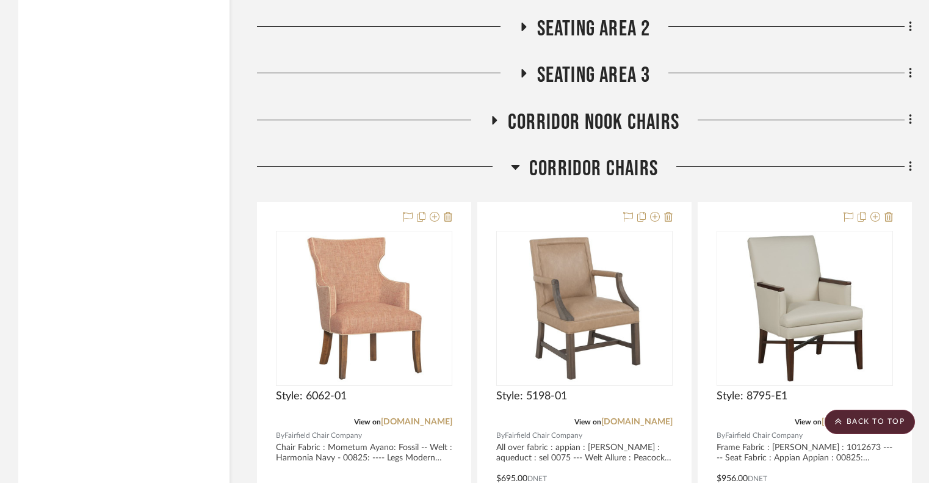
click at [518, 164] on icon at bounding box center [515, 166] width 9 height 15
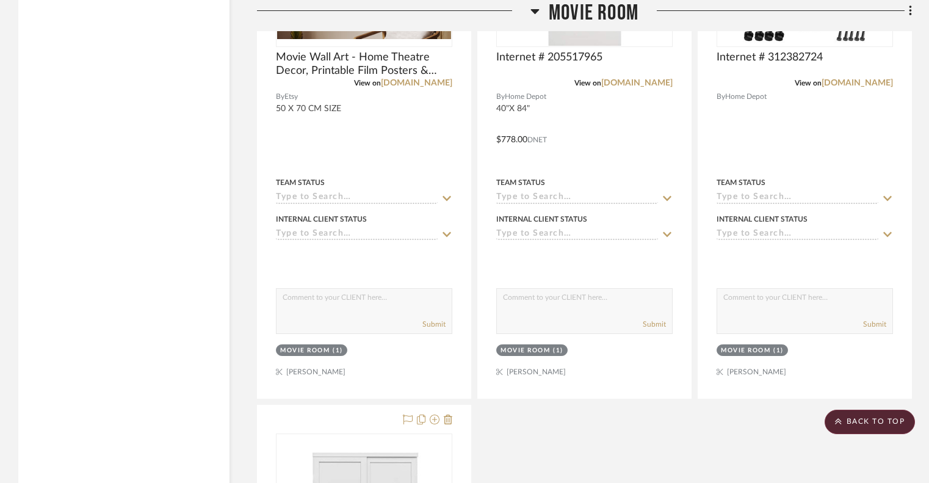
scroll to position [1978, 0]
click at [532, 9] on icon at bounding box center [535, 11] width 9 height 5
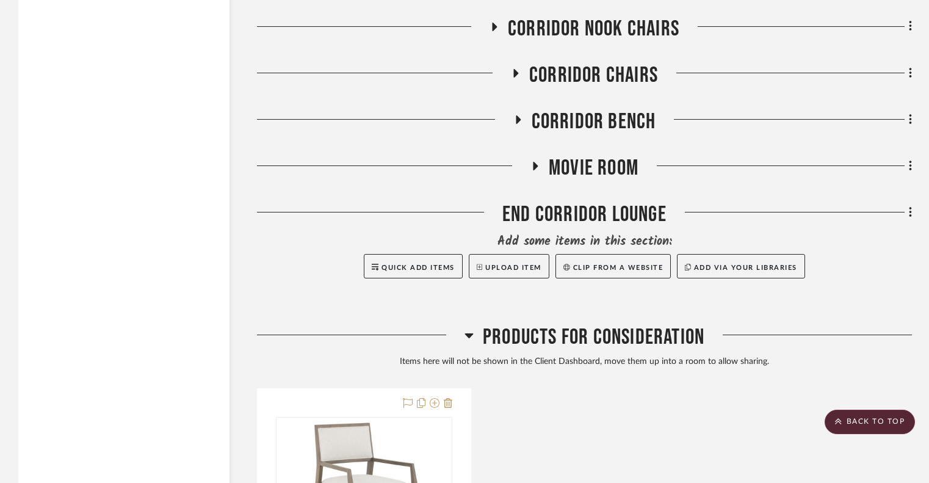
scroll to position [1639, 0]
